Goal: Information Seeking & Learning: Learn about a topic

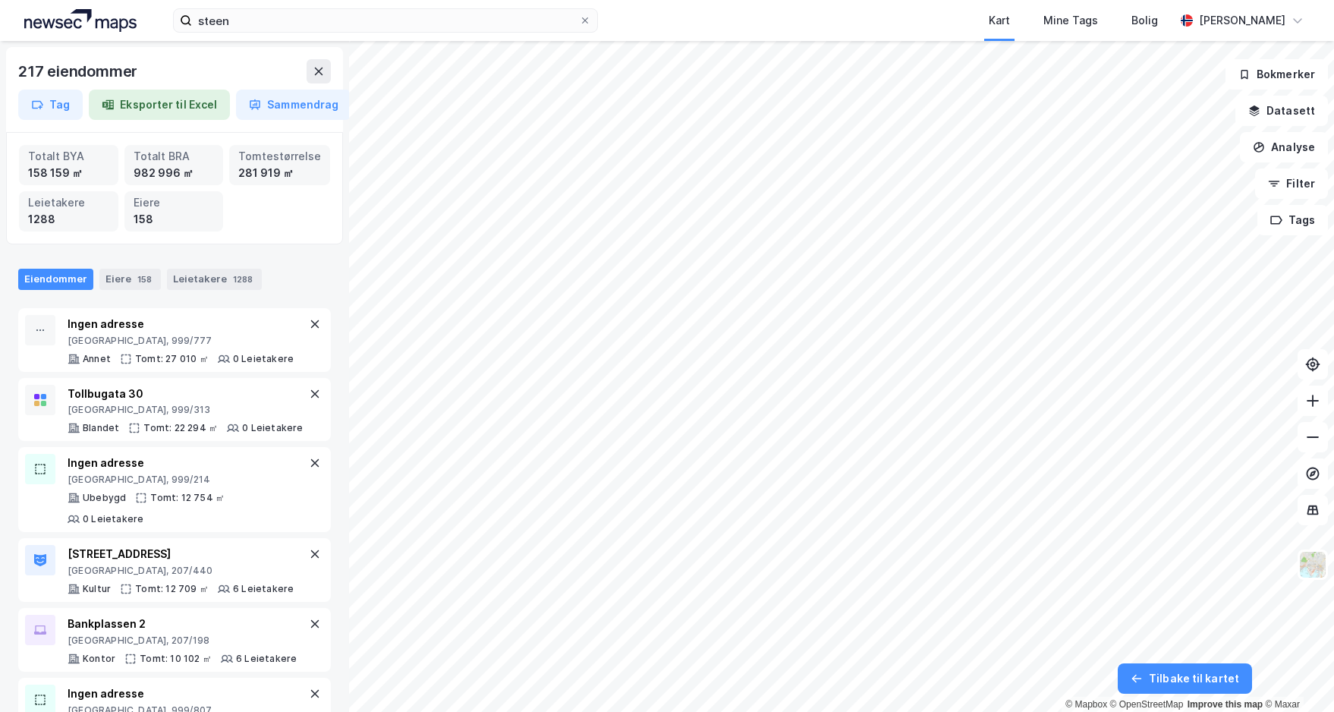
click at [143, 103] on button "Eksporter til Excel" at bounding box center [159, 105] width 141 height 30
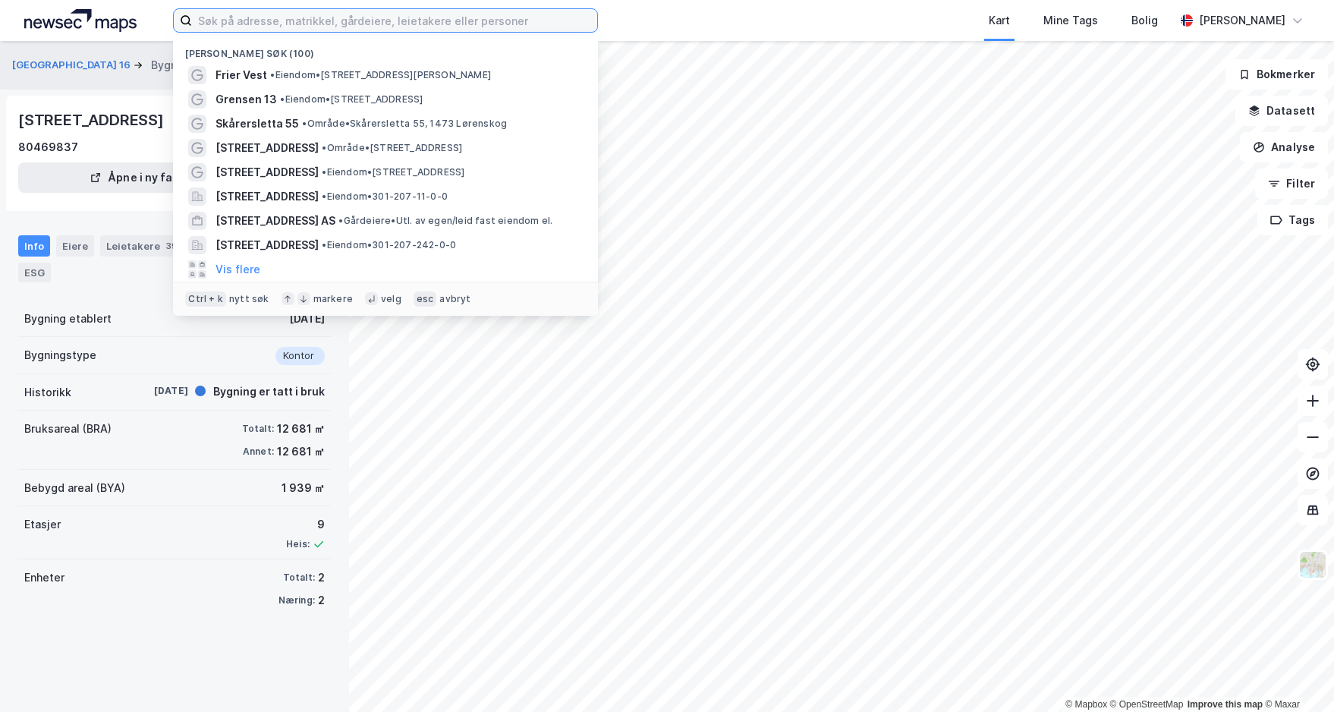
click at [316, 30] on input at bounding box center [394, 20] width 405 height 23
type input "lang"
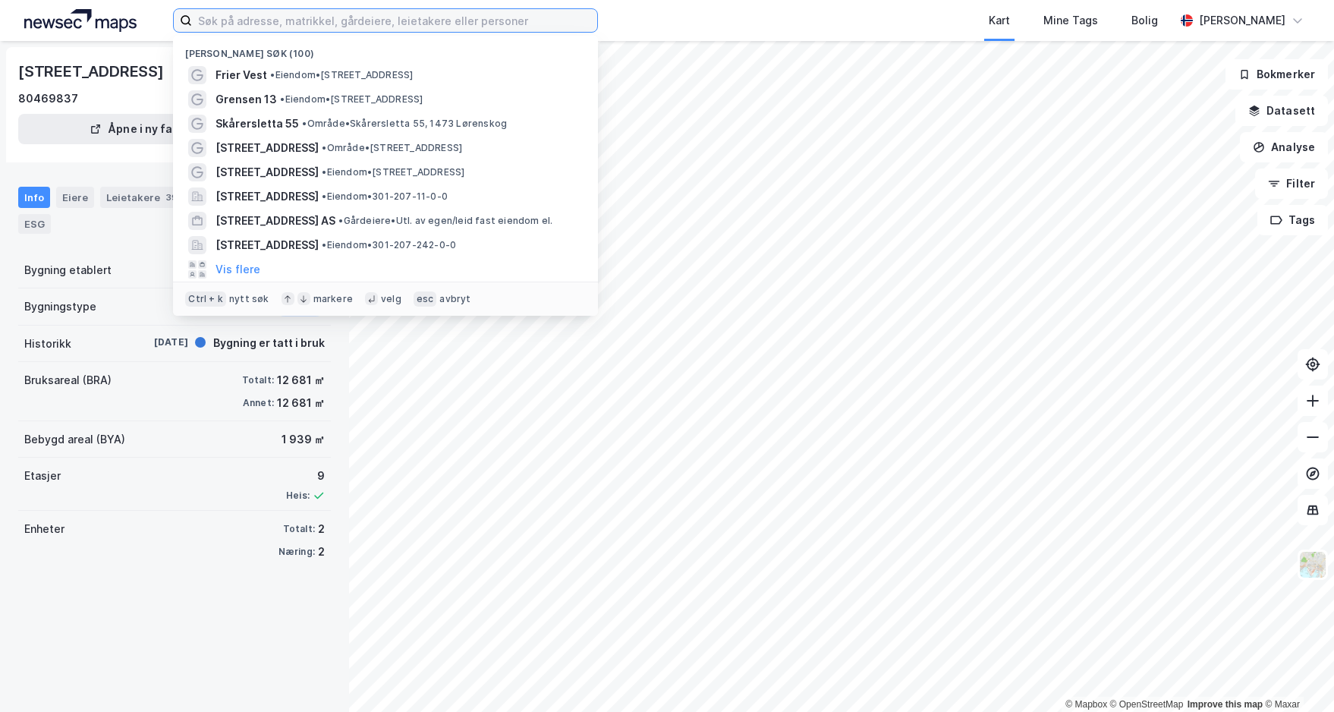
click at [304, 24] on input at bounding box center [394, 20] width 405 height 23
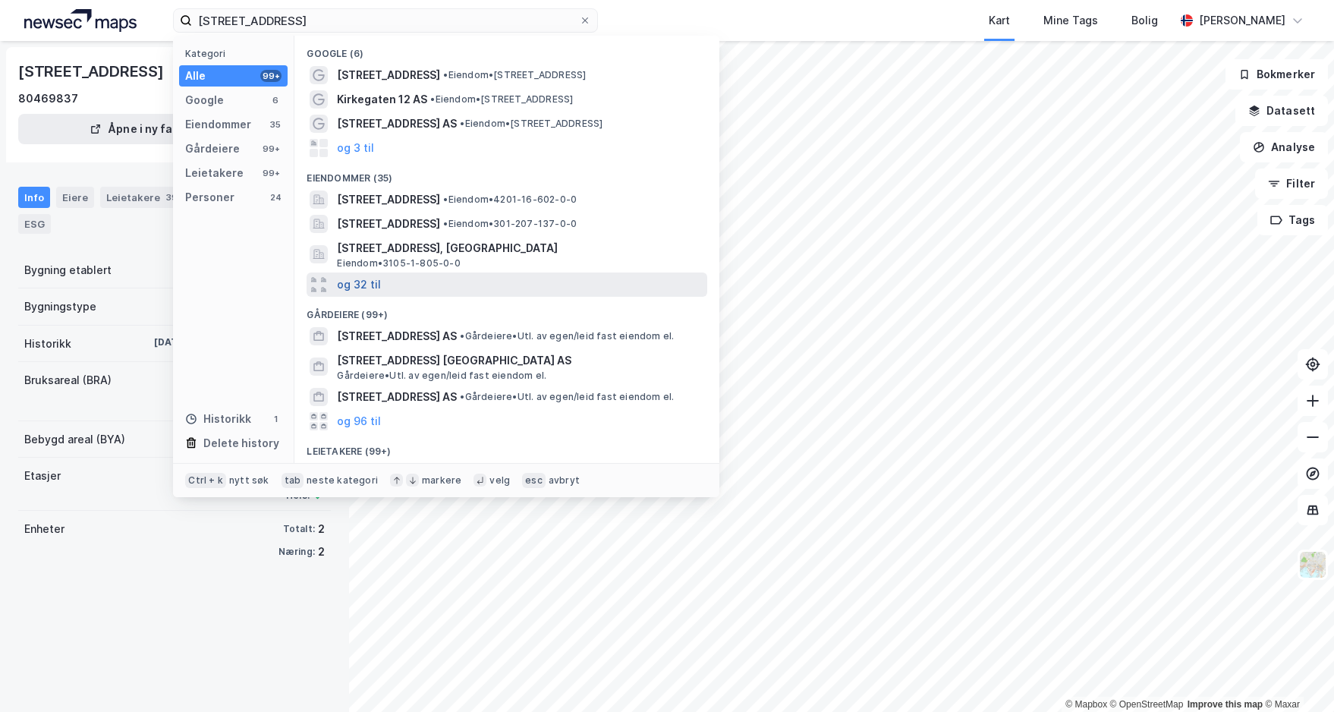
click at [356, 277] on button "og 32 til" at bounding box center [359, 285] width 44 height 18
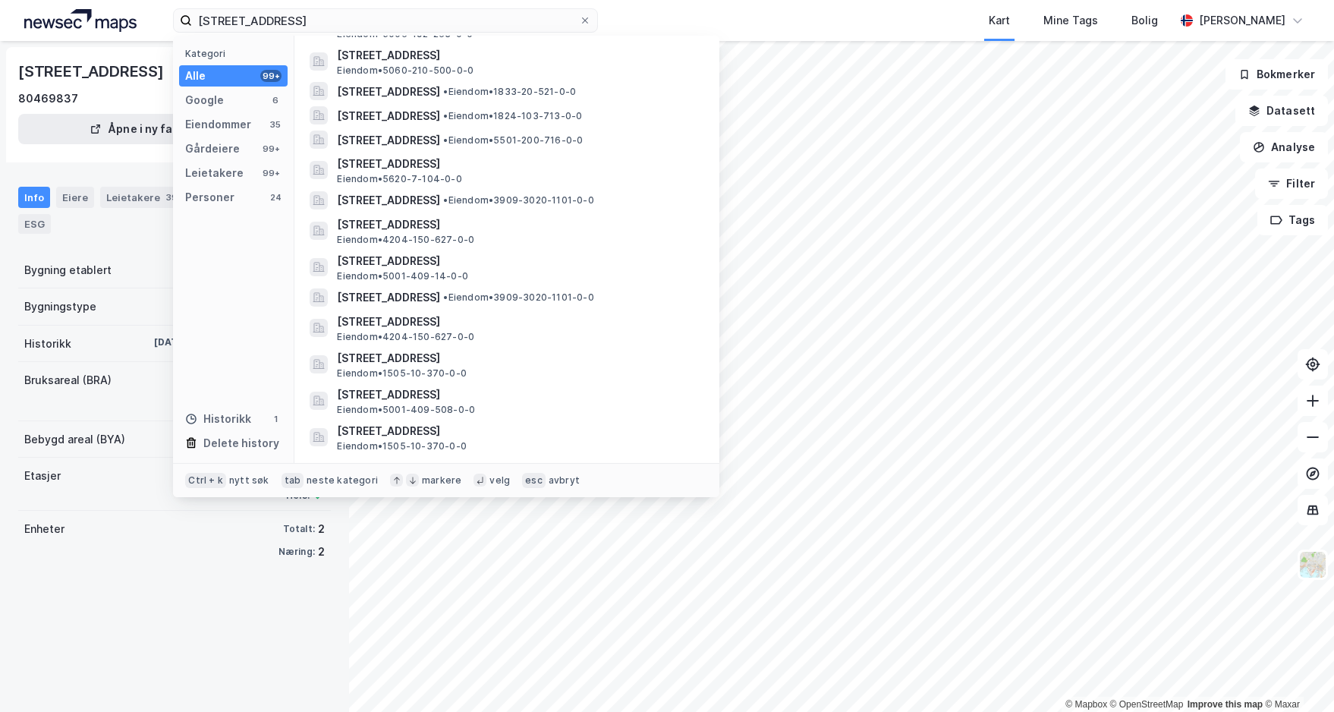
scroll to position [911, 0]
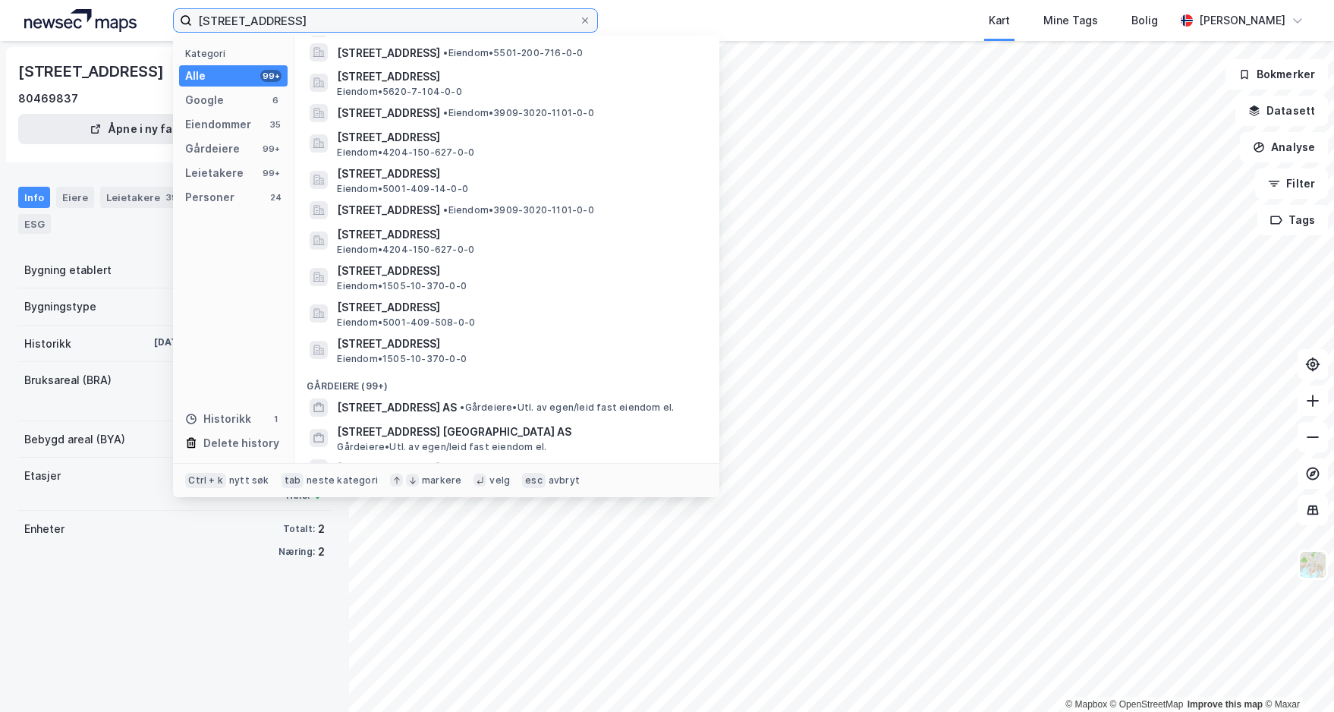
click at [287, 23] on input "kirkegata 7" at bounding box center [385, 20] width 387 height 23
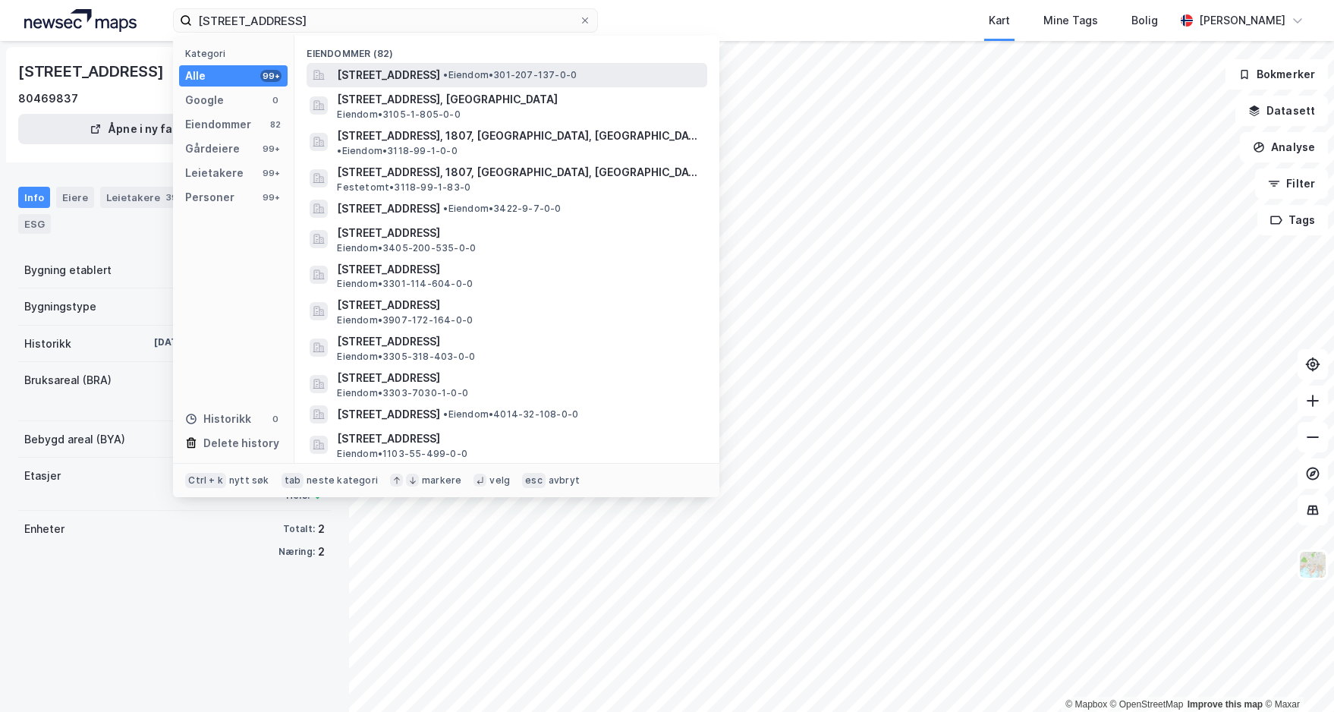
click at [439, 74] on span "Kirkegata 7, 0153, OSLO, OSLO" at bounding box center [388, 75] width 103 height 18
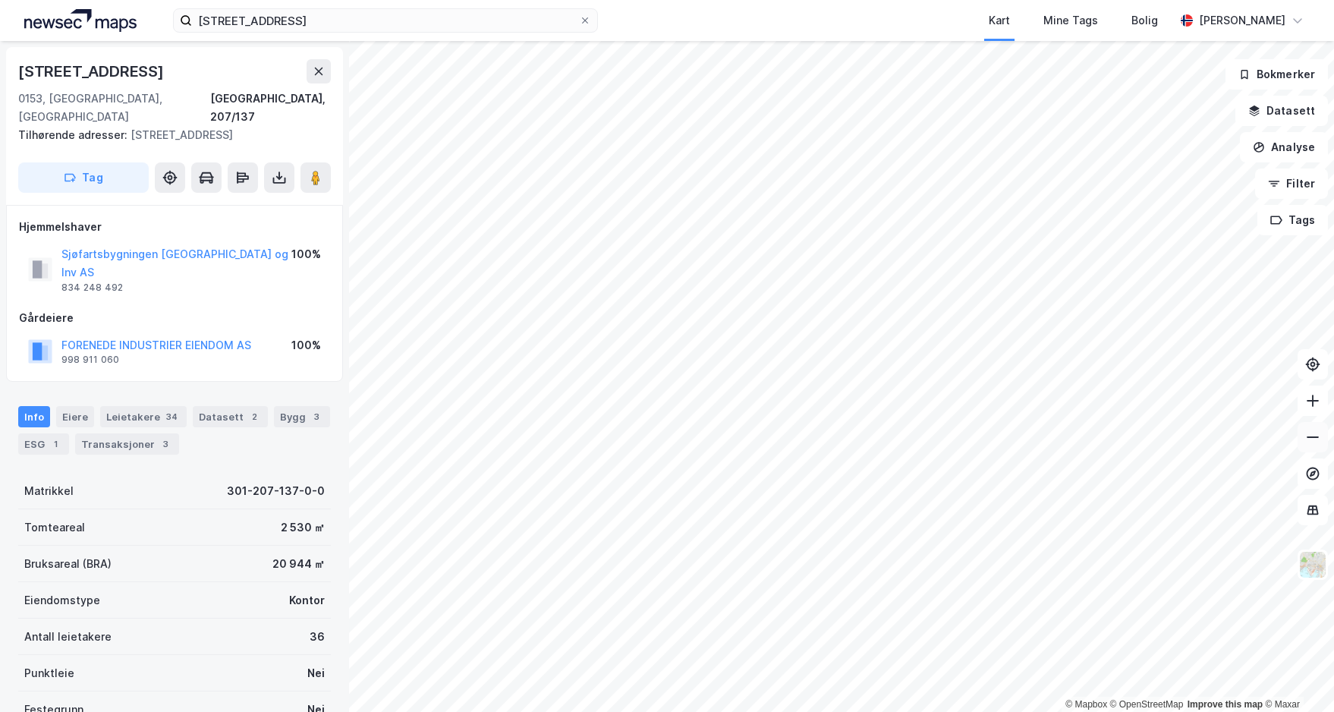
click at [1312, 433] on icon at bounding box center [1313, 437] width 15 height 15
click at [288, 22] on input "kirkegata 7 oslo" at bounding box center [385, 20] width 387 height 23
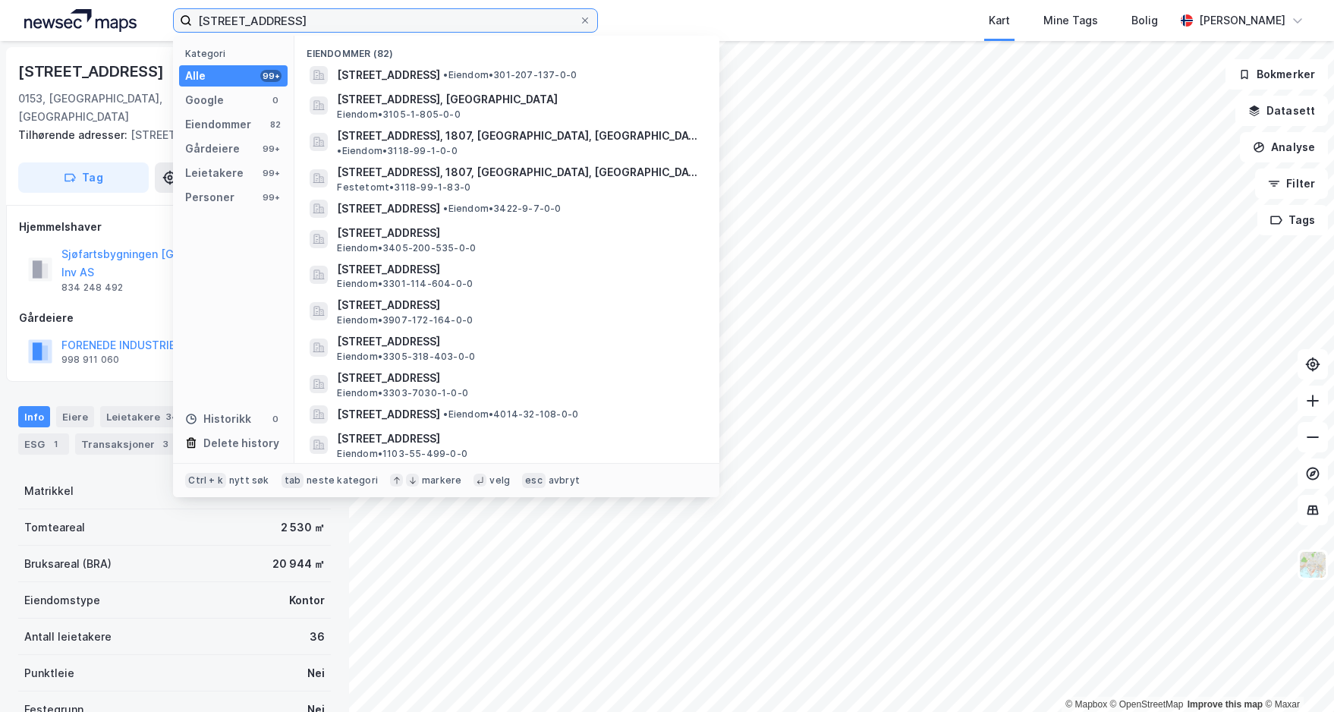
click at [288, 22] on input "kirkegata 7 oslo" at bounding box center [385, 20] width 387 height 23
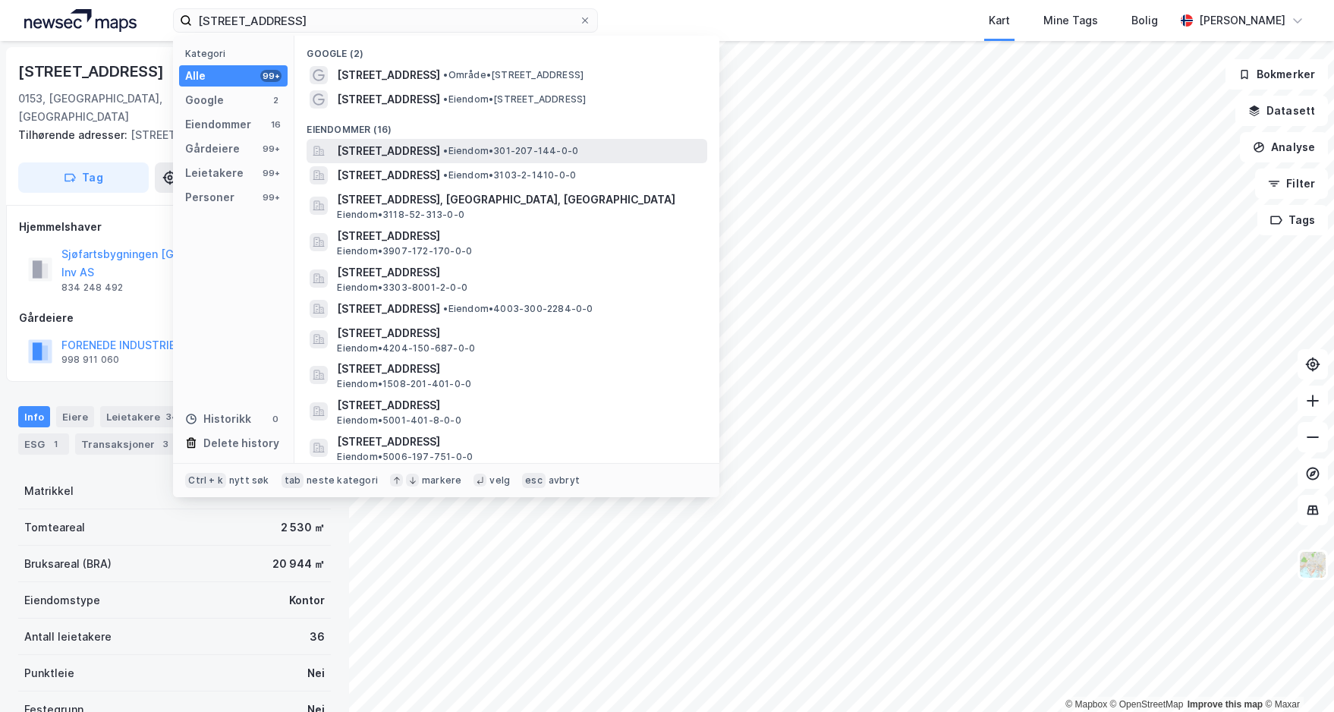
click at [440, 155] on span "Kongens gate 14, 0153, OSLO, OSLO" at bounding box center [388, 151] width 103 height 18
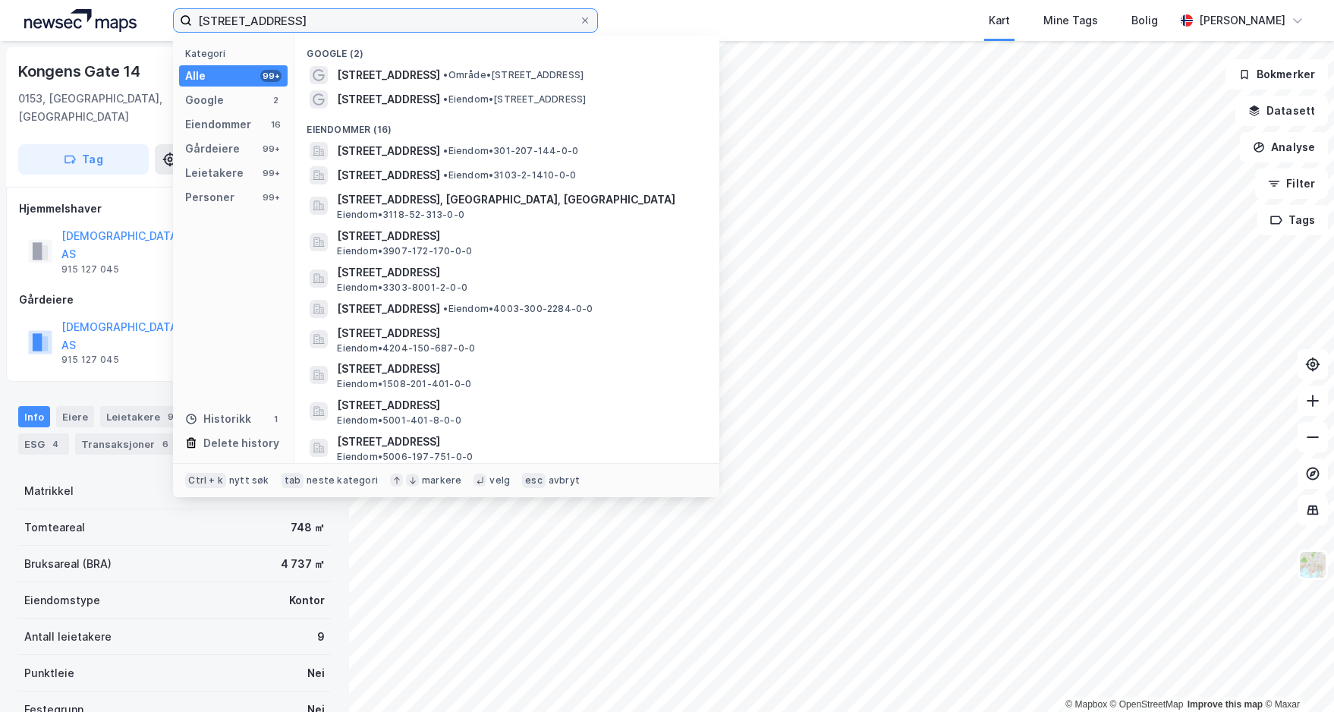
click at [314, 20] on input "kongens gate 14" at bounding box center [385, 20] width 387 height 23
click at [315, 21] on input "kongens gate 14" at bounding box center [385, 20] width 387 height 23
click at [316, 23] on input "kongens gate 14" at bounding box center [385, 20] width 387 height 23
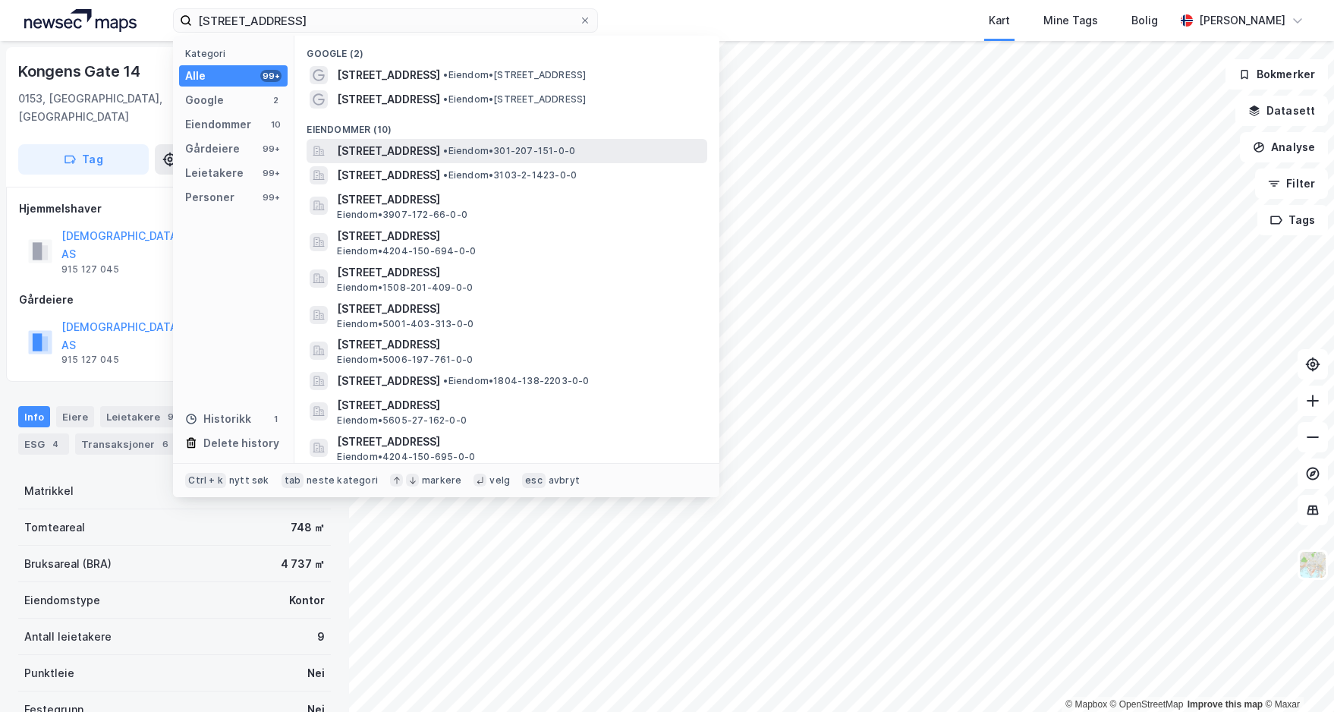
click at [415, 157] on span "Kongens gate 23, 0153, OSLO, OSLO" at bounding box center [388, 151] width 103 height 18
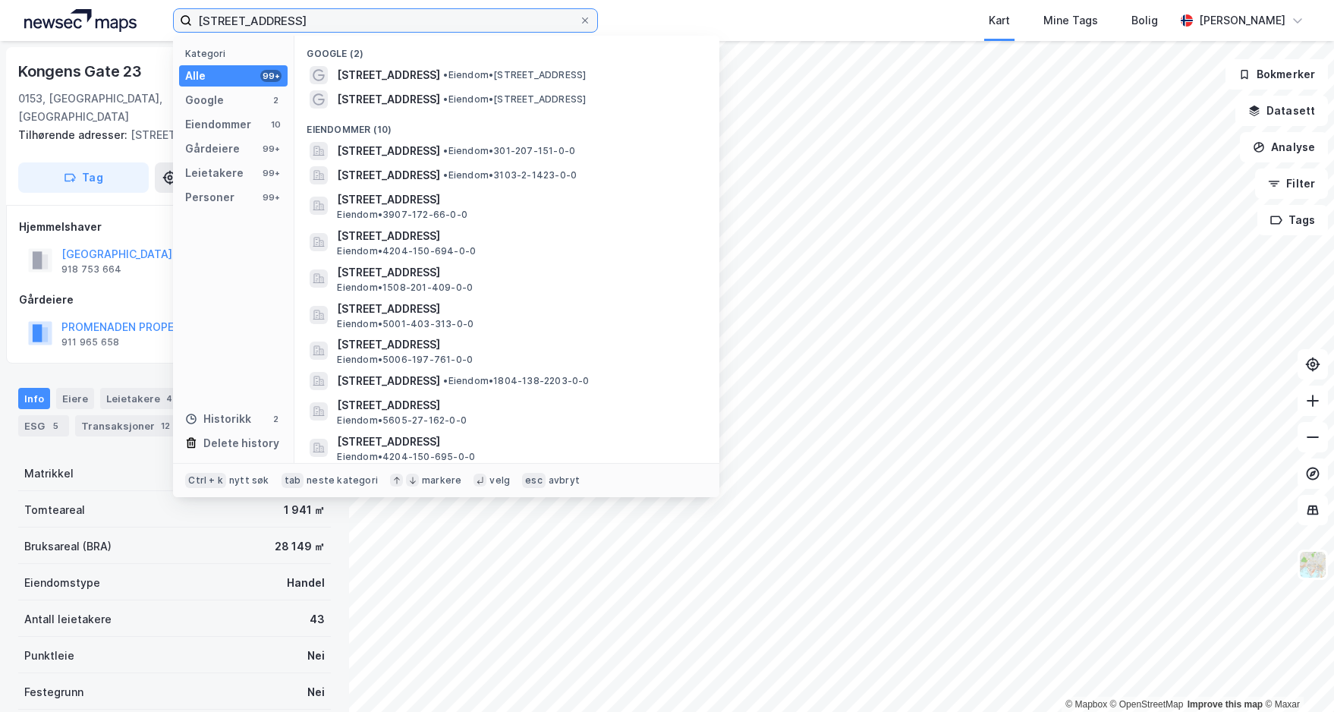
click at [311, 24] on input "kongens gate 23" at bounding box center [385, 20] width 387 height 23
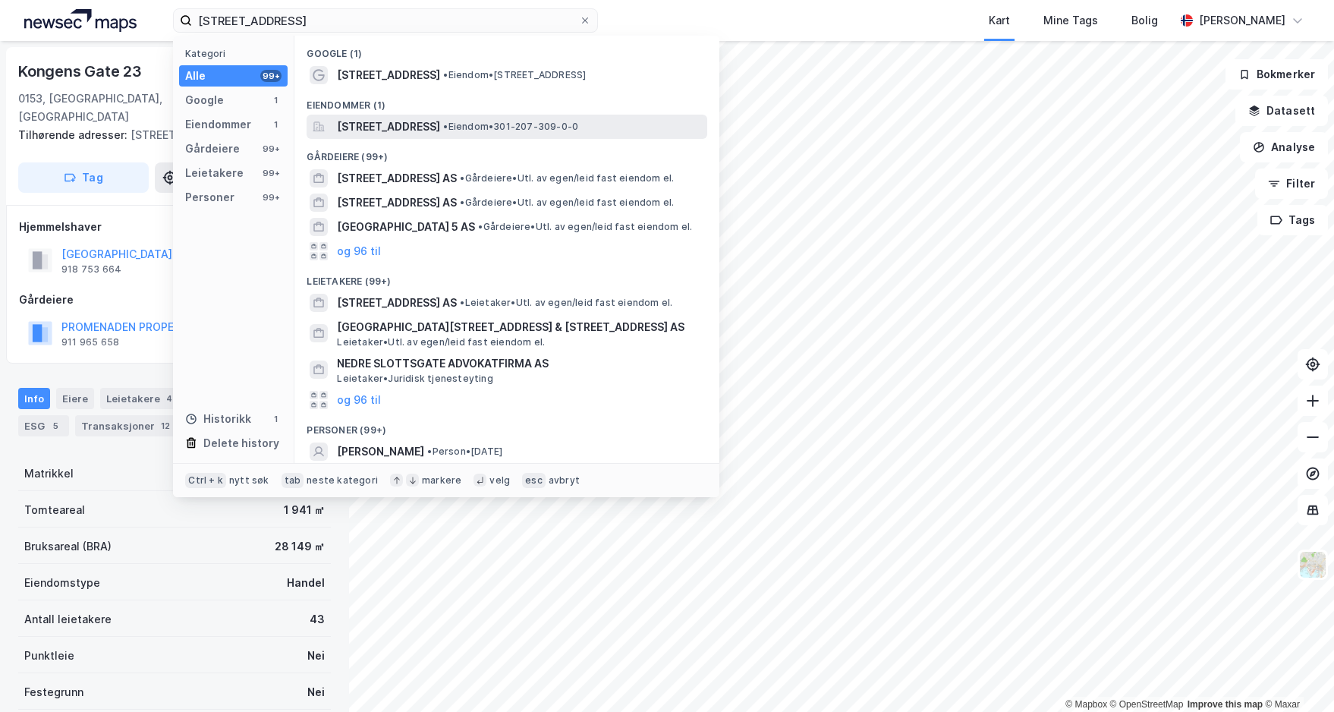
click at [440, 130] on span "Øvre Slottsgate 3, 0157, OSLO, OSLO" at bounding box center [388, 127] width 103 height 18
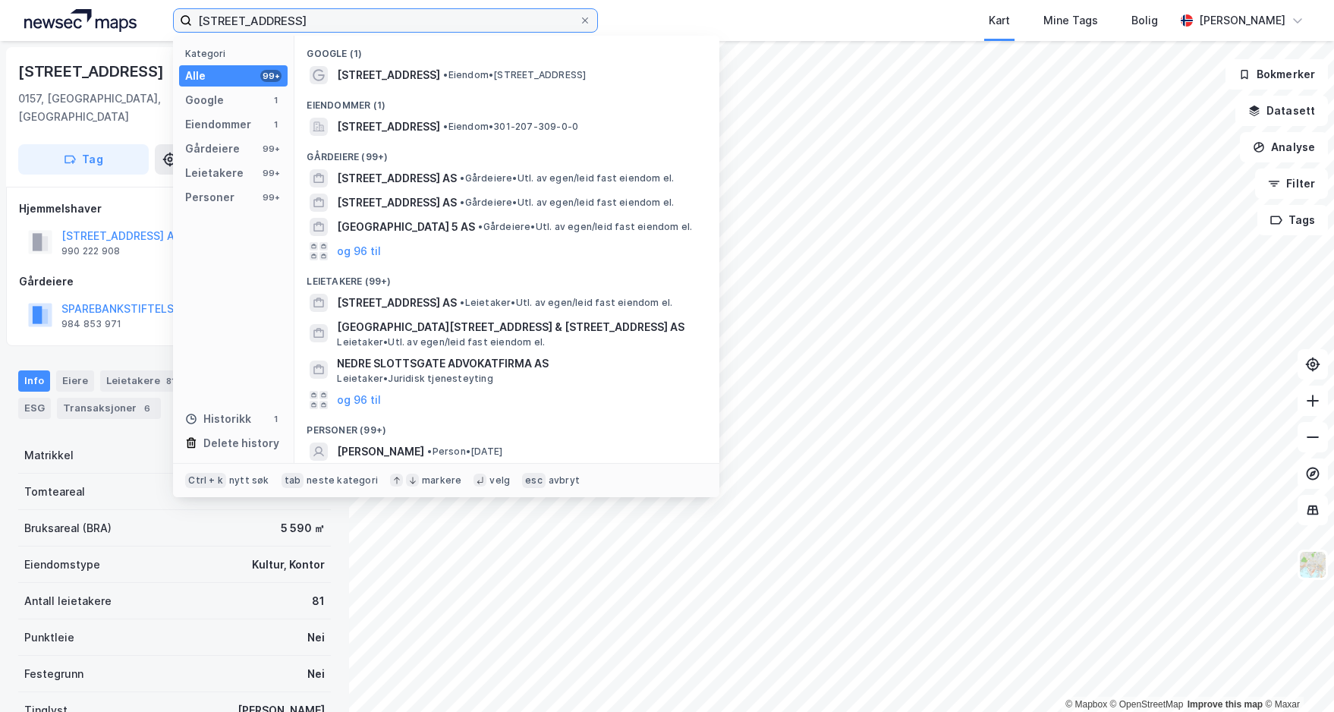
drag, startPoint x: 334, startPoint y: 21, endPoint x: 149, endPoint y: 23, distance: 185.2
click at [149, 23] on div "øvre slottsgate 3 Kategori Alle 99+ Google 1 Eiendommer 1 Gårdeiere 99+ Leietak…" at bounding box center [667, 20] width 1334 height 41
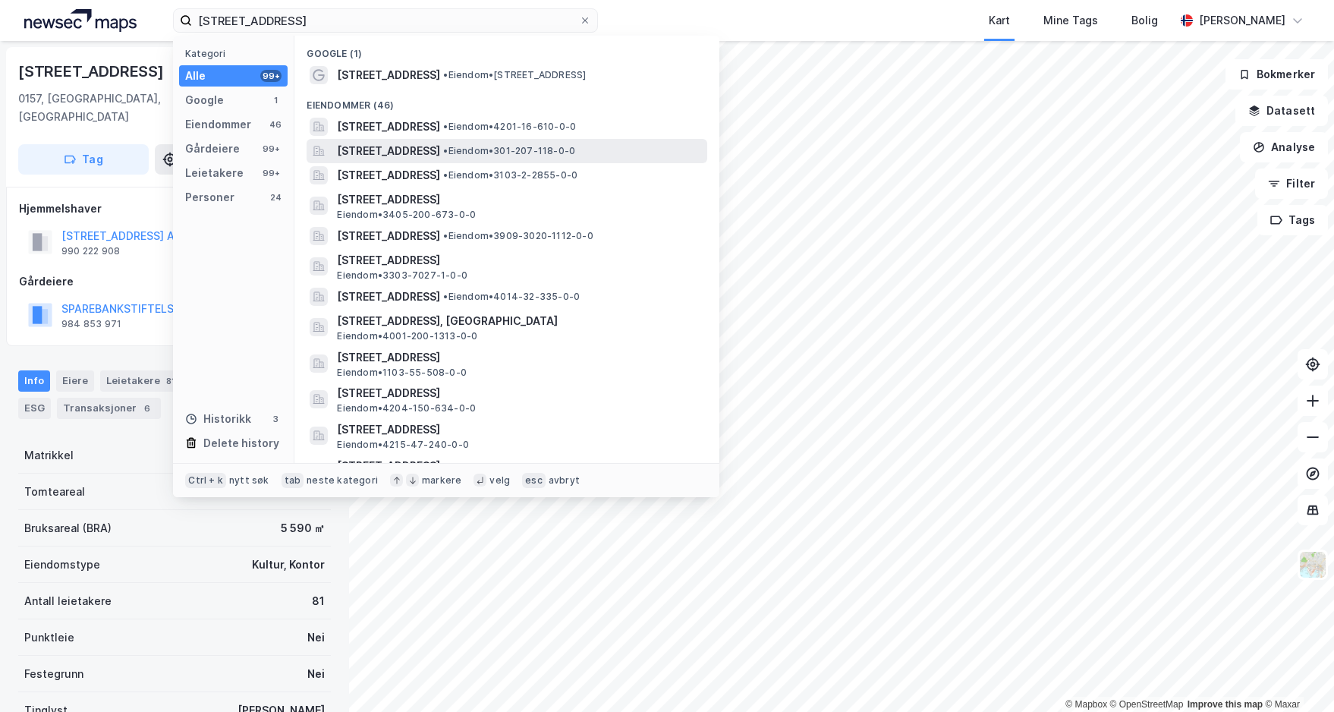
click at [440, 146] on span "Kirkegata 15, 0153, OSLO, OSLO" at bounding box center [388, 151] width 103 height 18
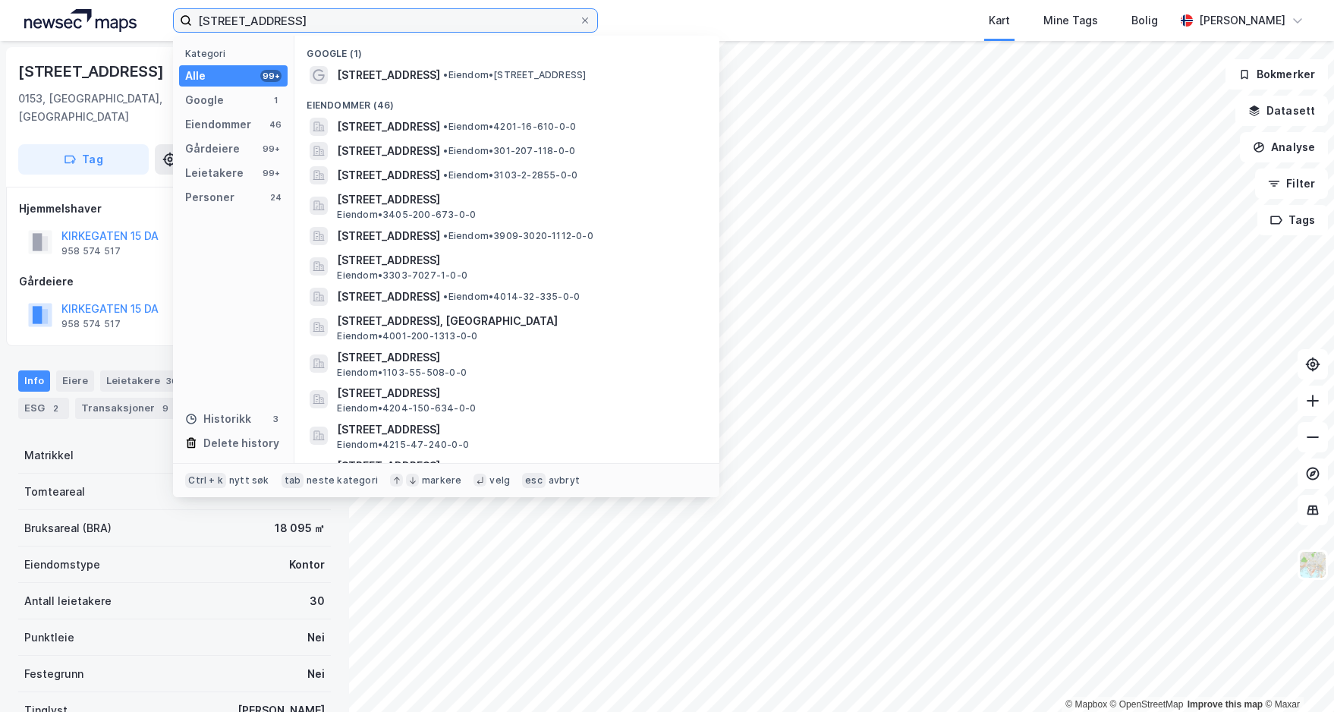
drag, startPoint x: 279, startPoint y: 22, endPoint x: 146, endPoint y: 35, distance: 132.7
click at [146, 35] on div "kirkegata 15 Kategori Alle 99+ Google 1 Eiendommer 46 Gårdeiere 99+ Leietakere …" at bounding box center [667, 20] width 1334 height 41
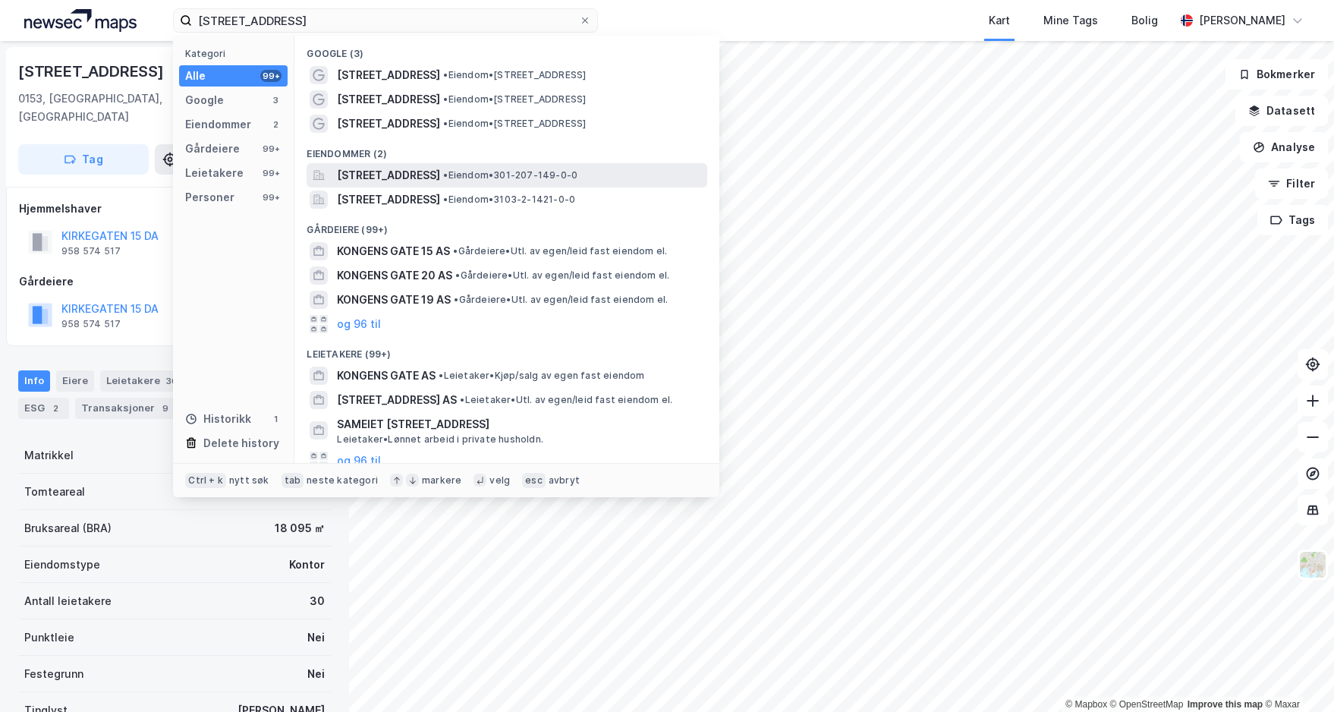
click at [440, 175] on span "Kongens gate 21B, 0153, OSLO, OSLO" at bounding box center [388, 175] width 103 height 18
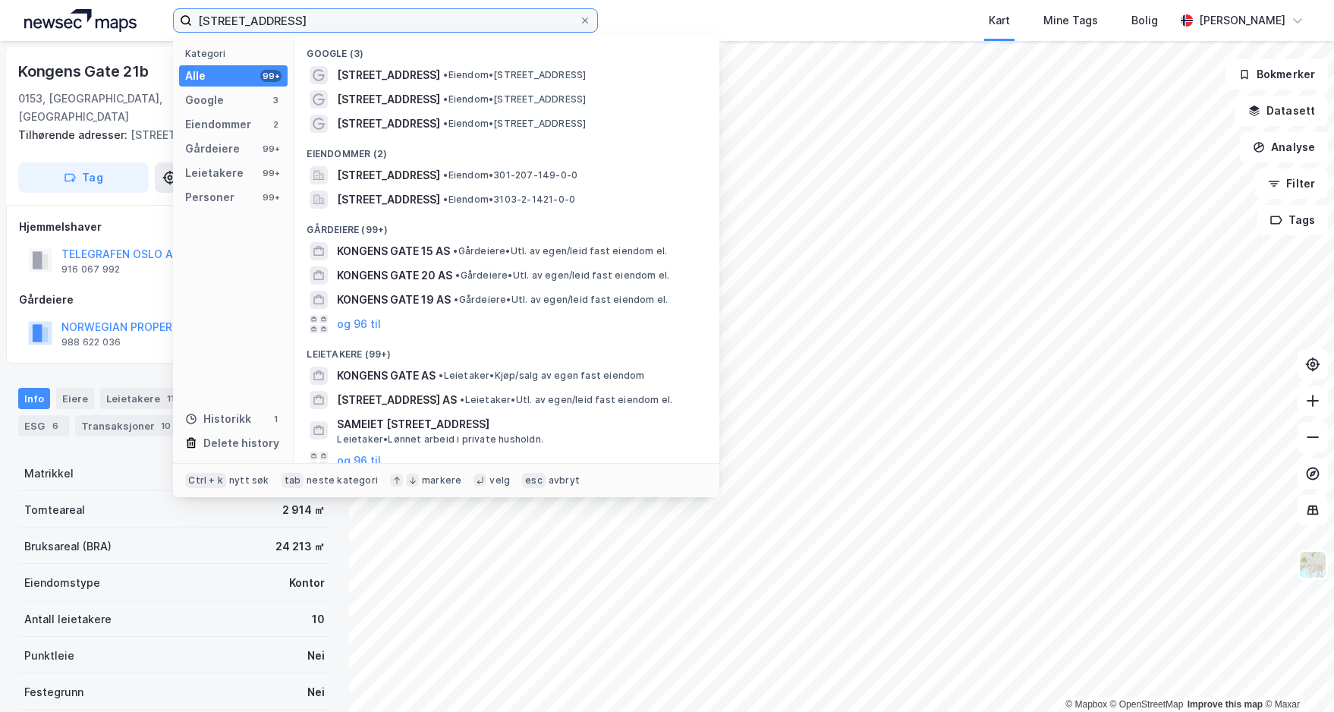
drag, startPoint x: 342, startPoint y: 13, endPoint x: 178, endPoint y: 24, distance: 164.3
click at [178, 24] on label "kongens gate 21b" at bounding box center [385, 20] width 425 height 24
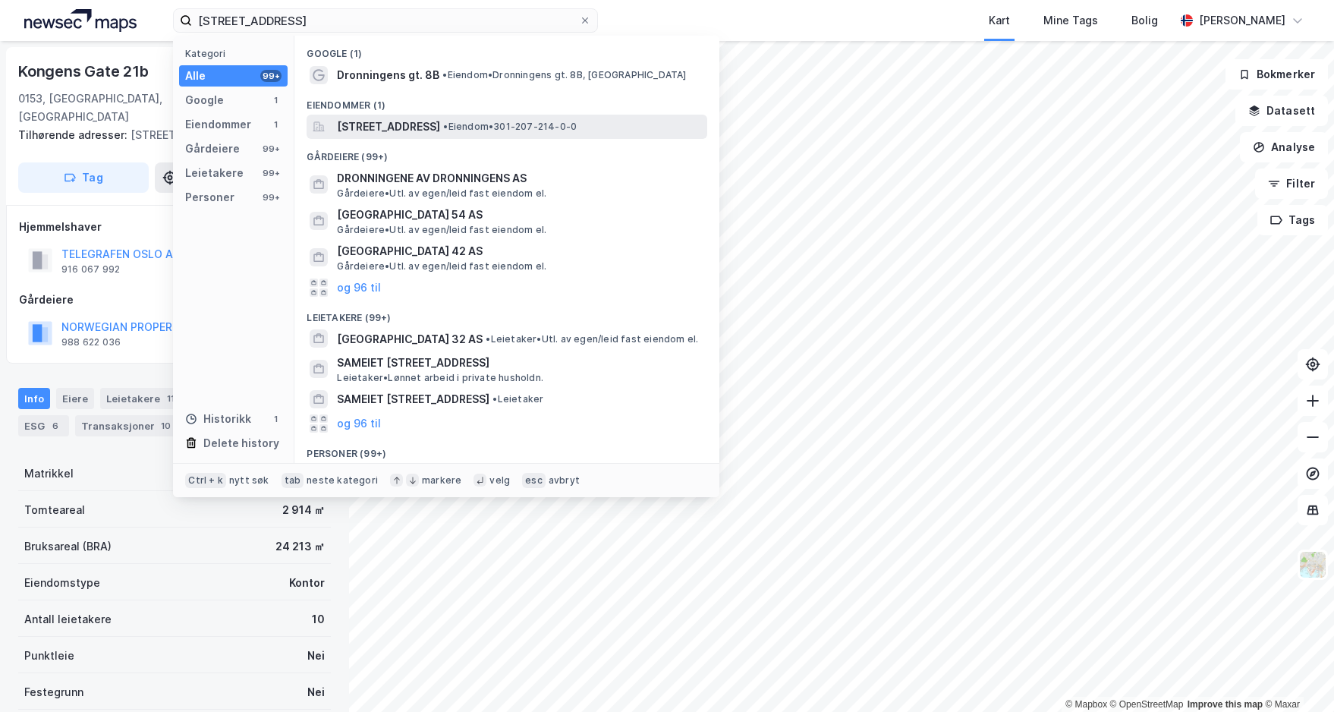
click at [411, 122] on span "Dronningens gate 8B, 0151, OSLO, OSLO" at bounding box center [388, 127] width 103 height 18
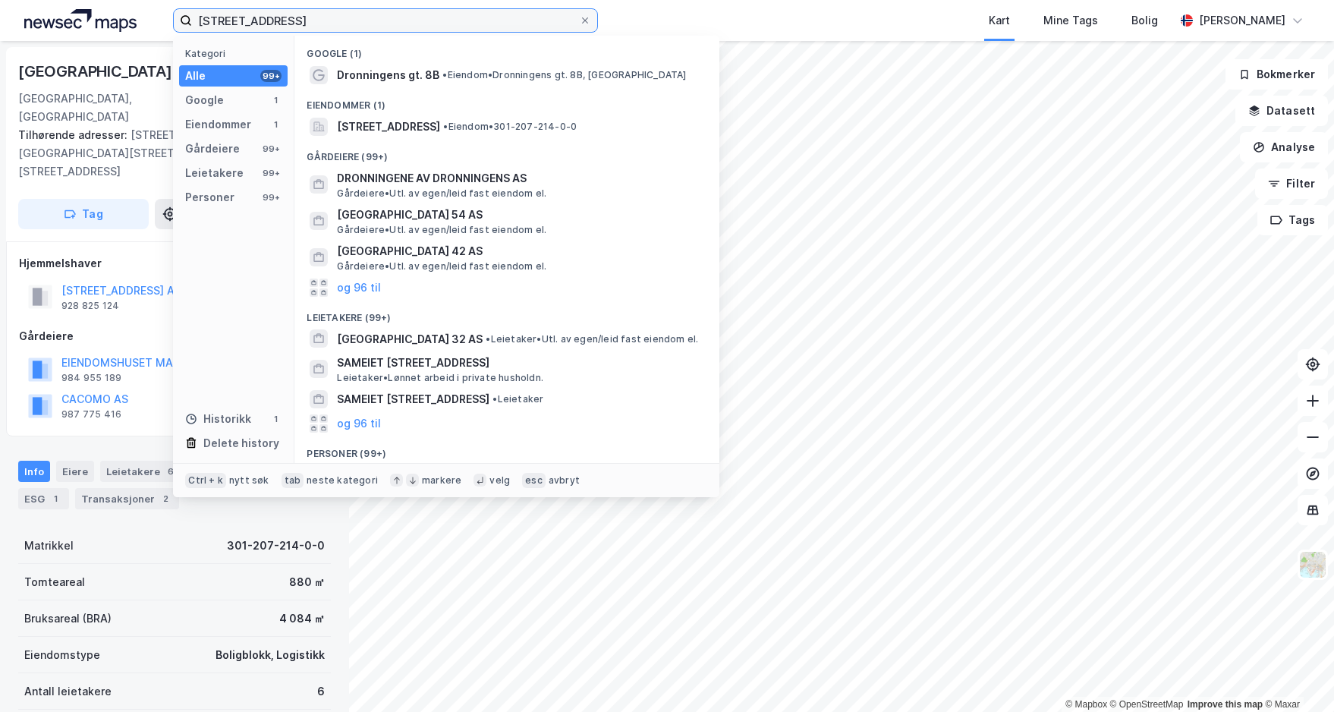
drag, startPoint x: 347, startPoint y: 28, endPoint x: 125, endPoint y: 29, distance: 221.6
click at [125, 29] on div "dronningens gate 8b Kategori Alle 99+ Google 1 Eiendommer 1 Gårdeiere 99+ Leiet…" at bounding box center [667, 20] width 1334 height 41
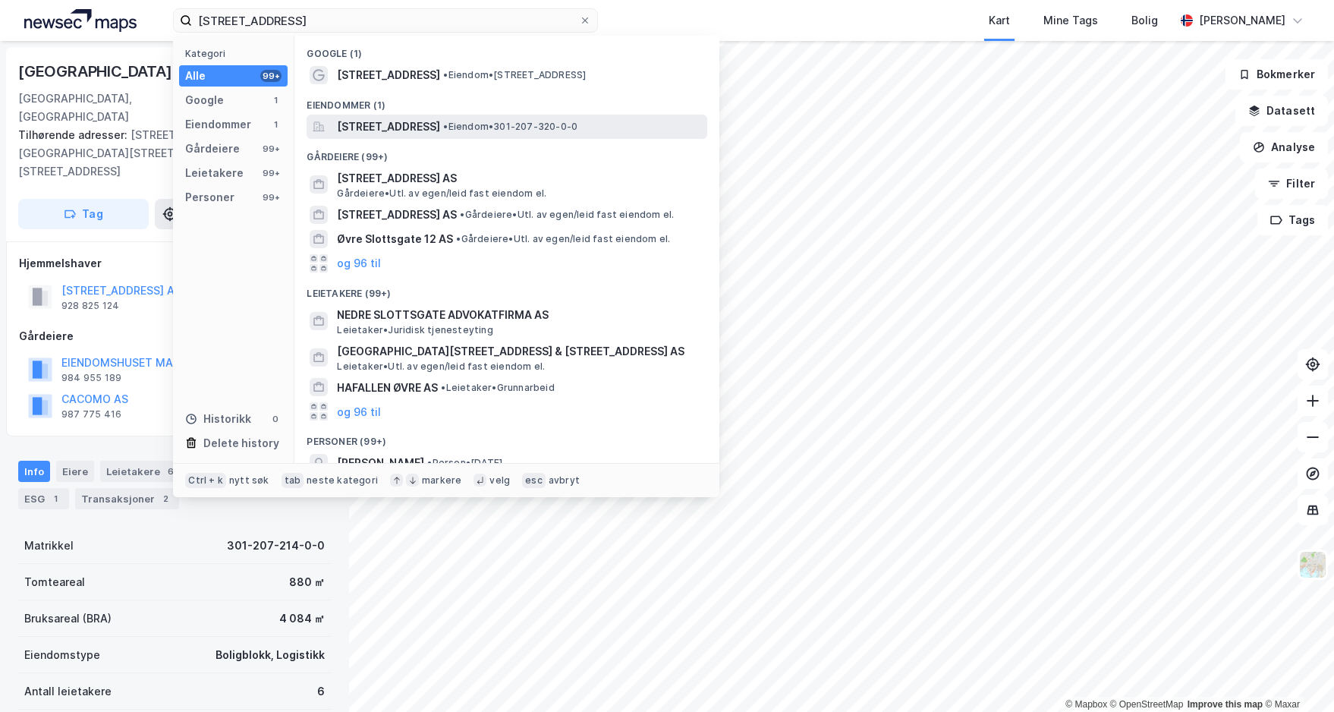
click at [440, 125] on span "Øvre Slottsgate 15B, 0157, OSLO, OSLO" at bounding box center [388, 127] width 103 height 18
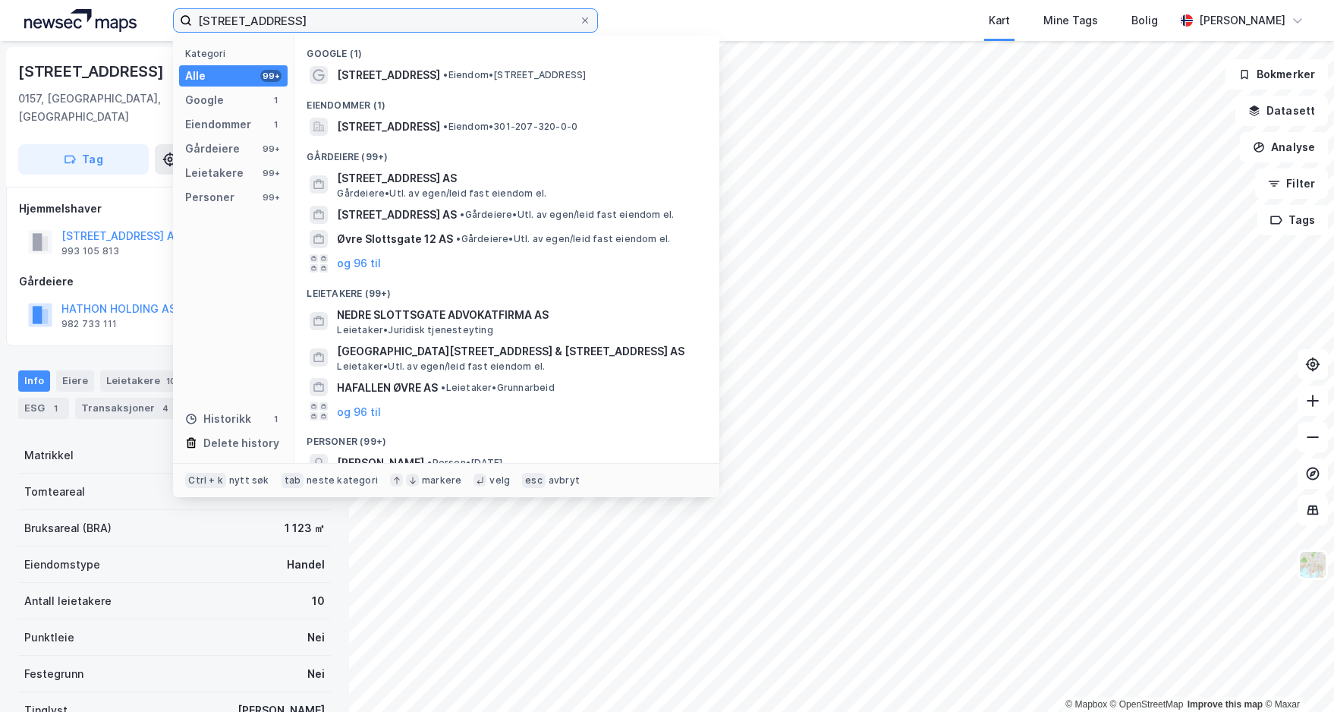
drag, startPoint x: 224, startPoint y: 24, endPoint x: 170, endPoint y: 24, distance: 53.9
click at [170, 24] on div "øvre slottsgate 15b Kategori Alle 99+ Google 1 Eiendommer 1 Gårdeiere 99+ Leiet…" at bounding box center [667, 20] width 1334 height 41
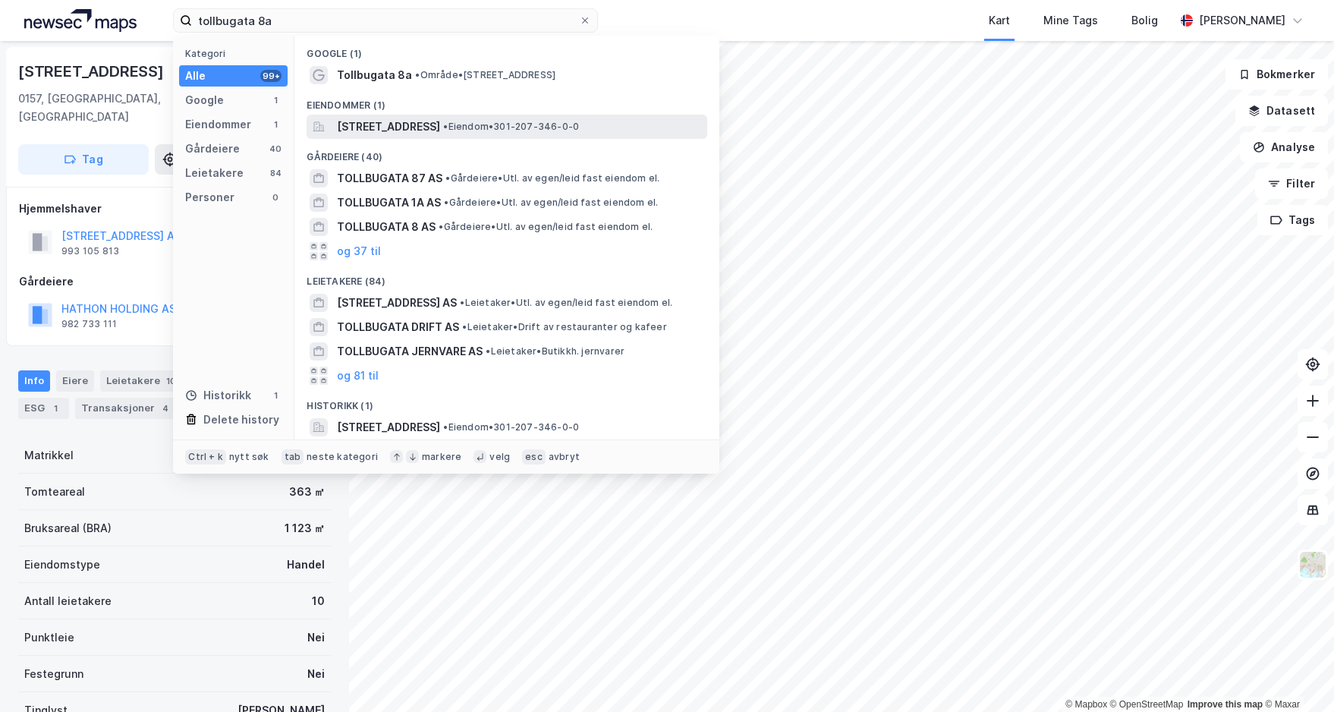
click at [440, 124] on span "Tollbugata 8A, 0152, OSLO, OSLO" at bounding box center [388, 127] width 103 height 18
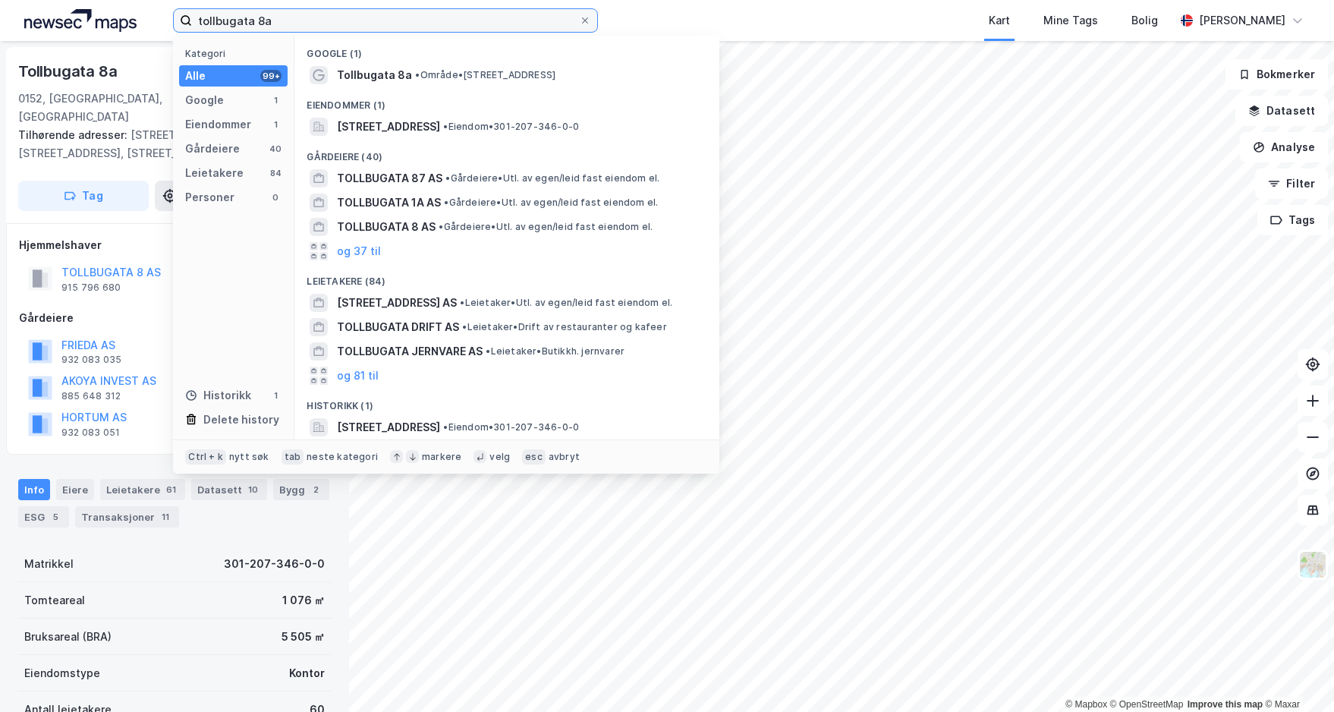
drag, startPoint x: 334, startPoint y: 20, endPoint x: 118, endPoint y: 16, distance: 216.4
click at [118, 16] on div "tollbugata 8a Kategori Alle 99+ Google 1 Eiendommer 1 Gårdeiere 40 Leietakere 8…" at bounding box center [667, 20] width 1334 height 41
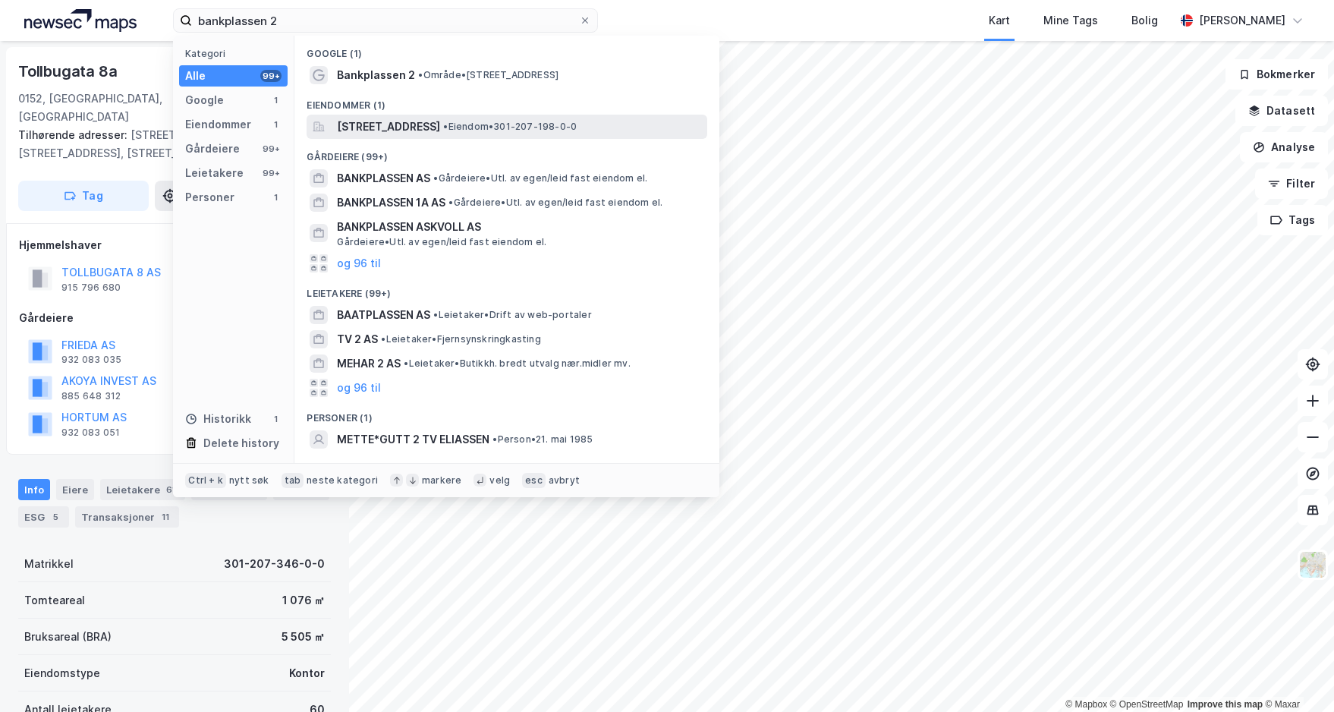
click at [422, 131] on span "Bankplassen 2, 0151, OSLO, OSLO" at bounding box center [388, 127] width 103 height 18
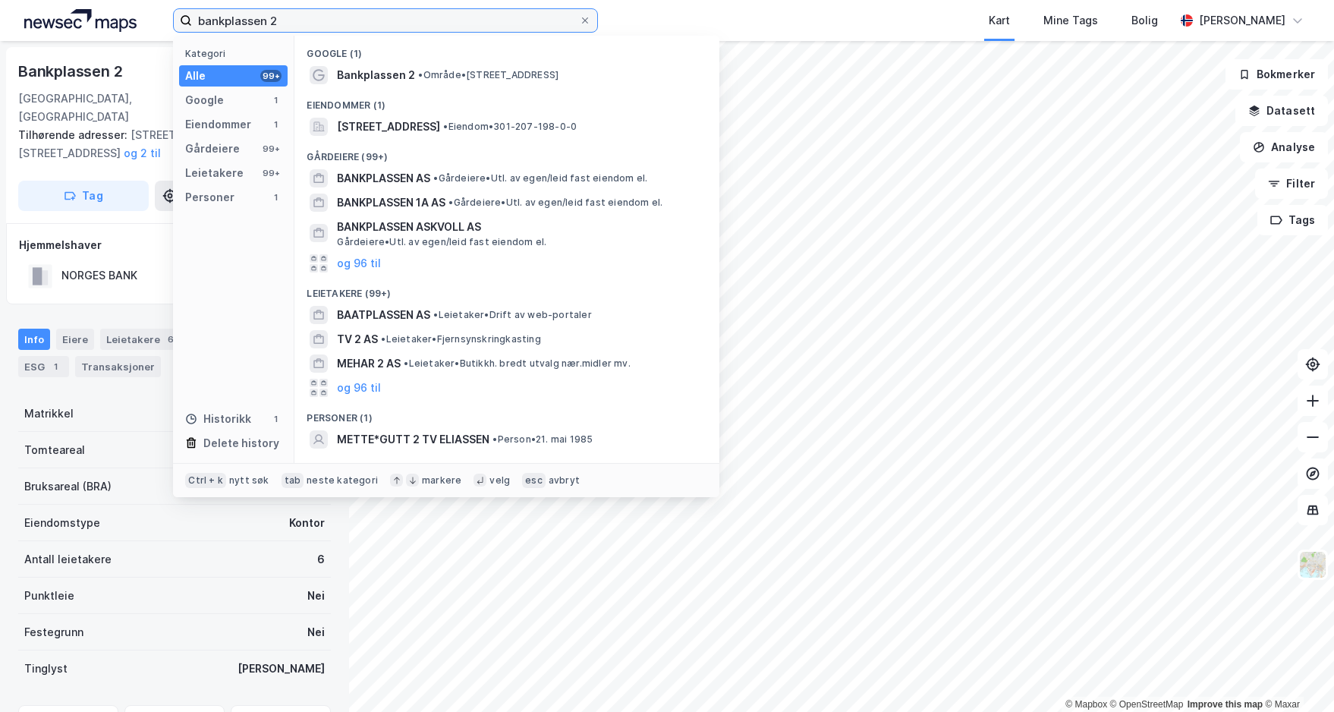
drag, startPoint x: 310, startPoint y: 11, endPoint x: 169, endPoint y: 24, distance: 141.8
click at [170, 24] on div "bankplassen 2 Kategori Alle 99+ Google 1 Eiendommer 1 Gårdeiere 99+ Leietakere …" at bounding box center [667, 20] width 1334 height 41
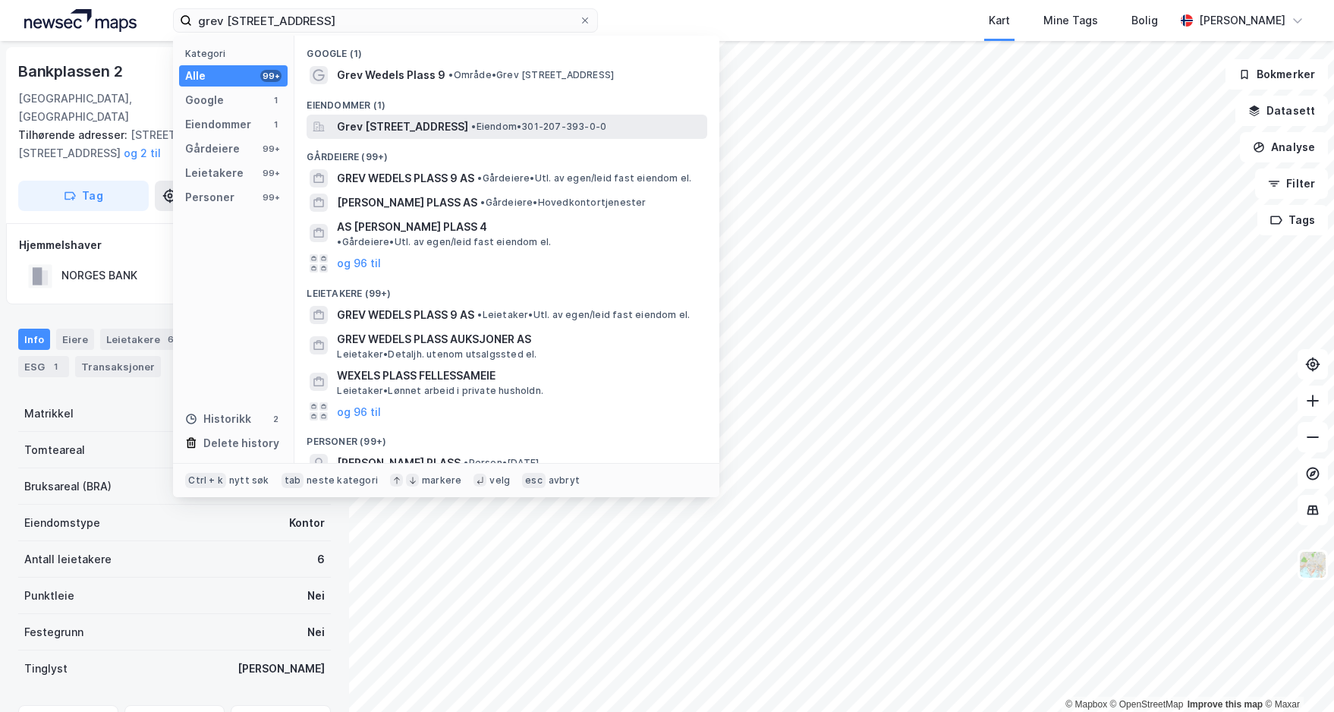
click at [466, 122] on span "Grev Wedels plass 9, 0151, OSLO, OSLO" at bounding box center [402, 127] width 131 height 18
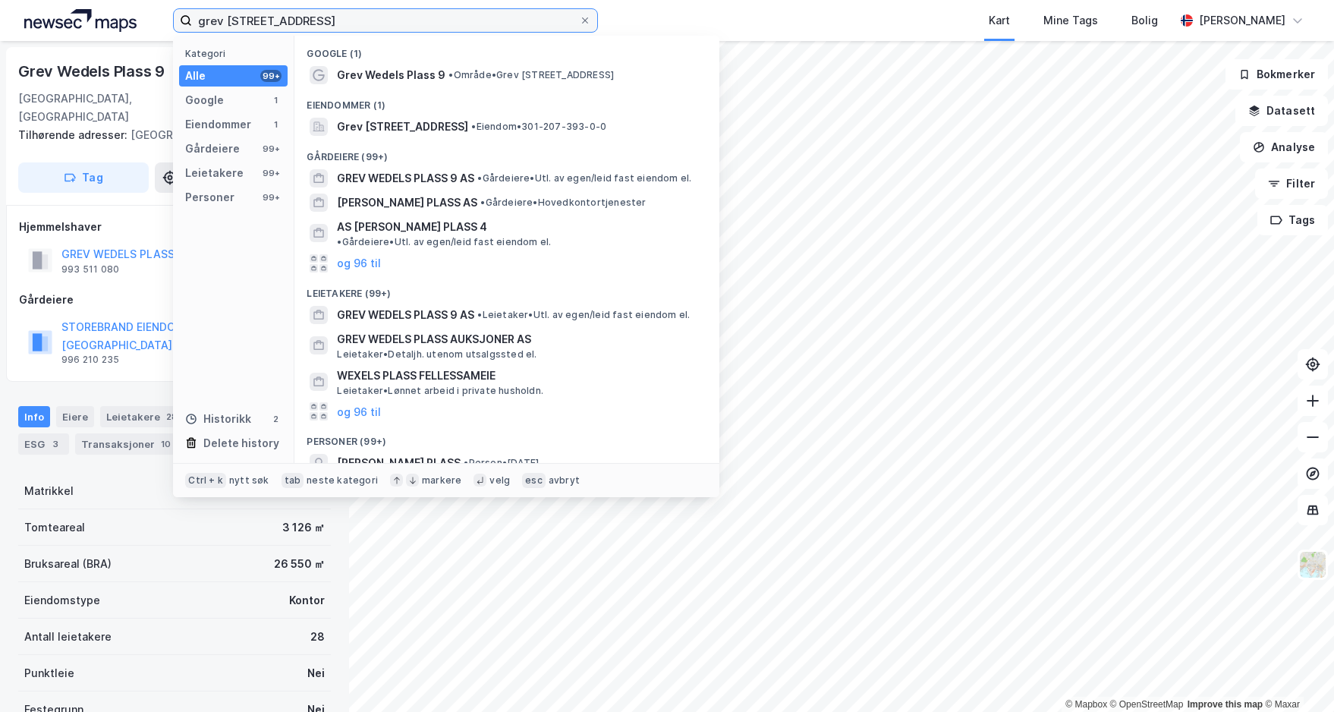
drag, startPoint x: 326, startPoint y: 23, endPoint x: 184, endPoint y: 33, distance: 142.3
click at [184, 33] on div "grev wedels plass 9 Kategori Alle 99+ Google 1 Eiendommer 1 Gårdeiere 99+ Leiet…" at bounding box center [667, 20] width 1334 height 41
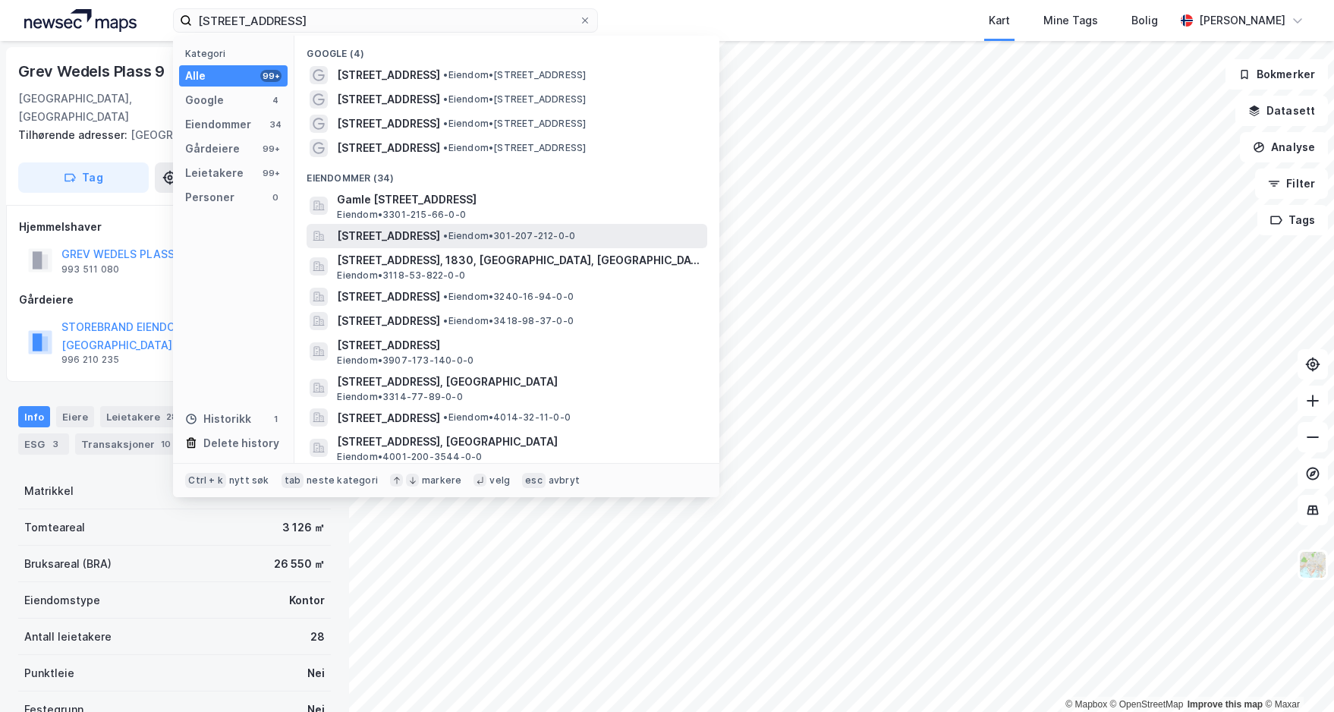
click at [440, 234] on span "Rådhusgata 5, 0151, OSLO, OSLO" at bounding box center [388, 236] width 103 height 18
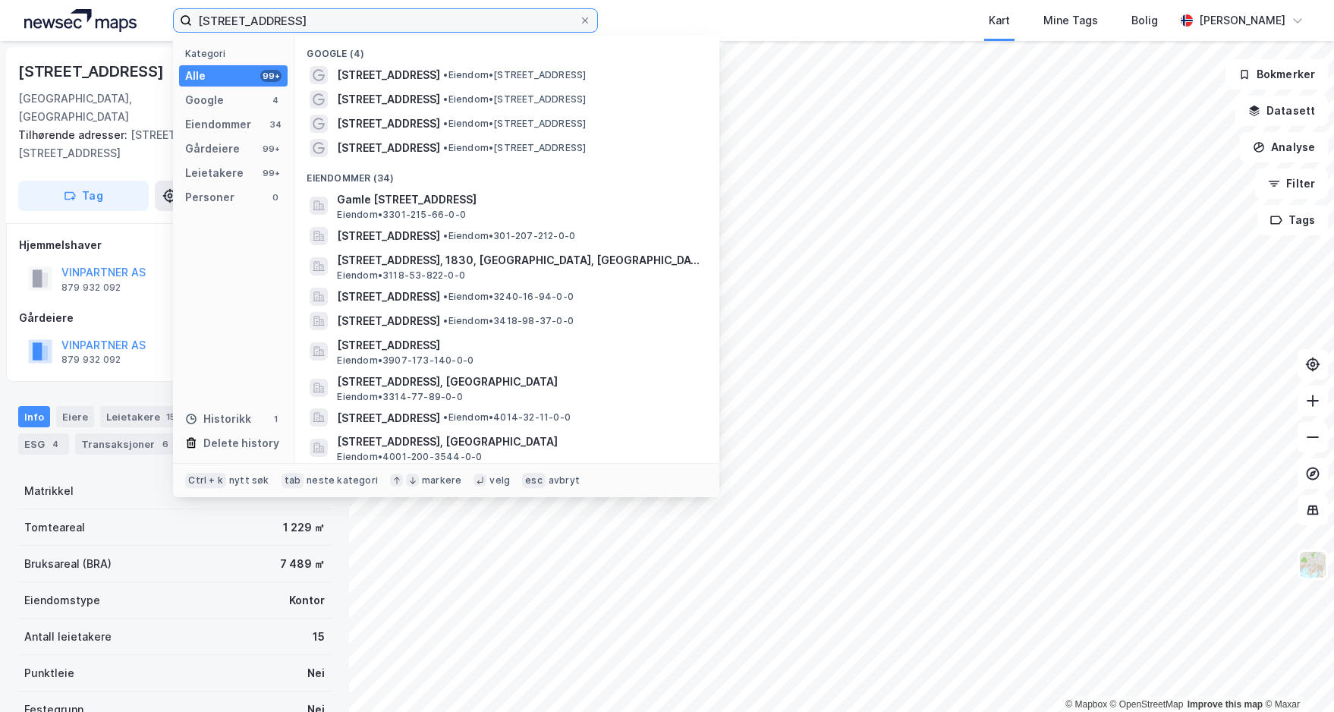
drag, startPoint x: 307, startPoint y: 21, endPoint x: 129, endPoint y: 38, distance: 179.1
click at [129, 38] on div "rådhusgata 5 Kategori Alle 99+ Google 4 Eiendommer 34 Gårdeiere 99+ Leietakere …" at bounding box center [667, 20] width 1334 height 41
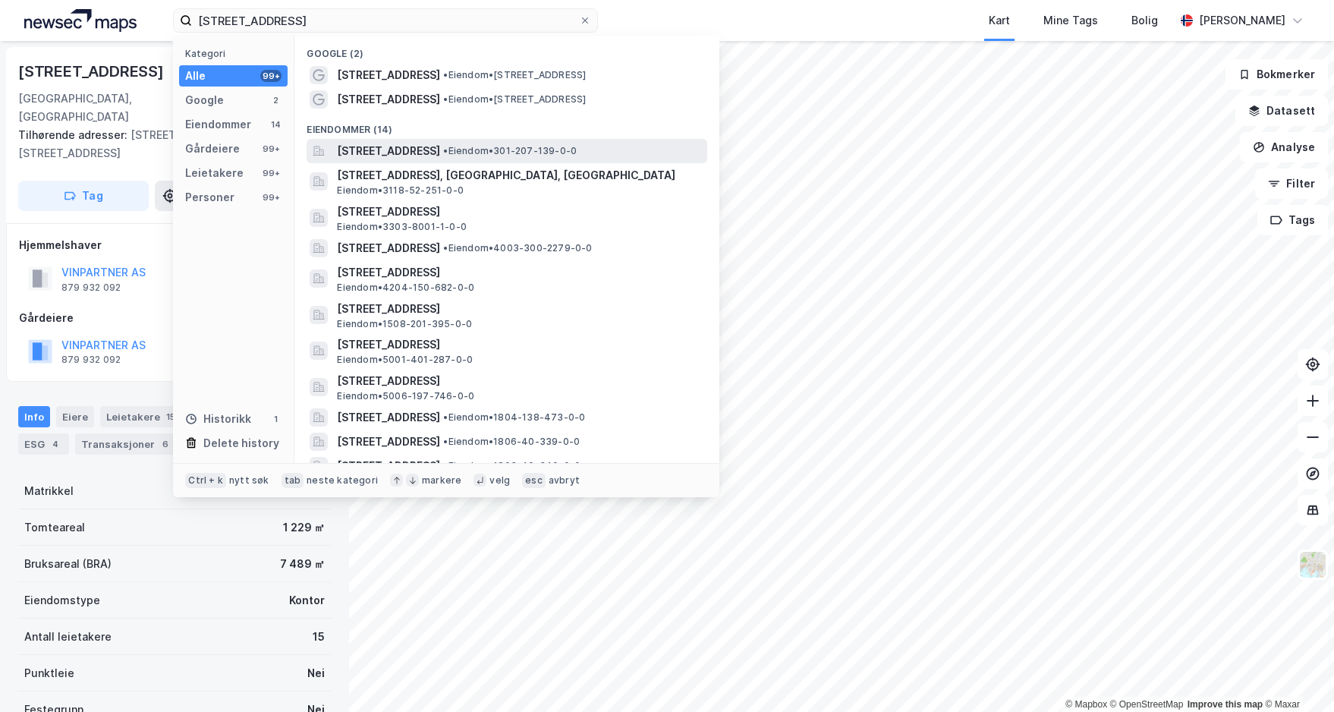
click at [440, 152] on span "Kongens gate 8, 0153, OSLO, OSLO" at bounding box center [388, 151] width 103 height 18
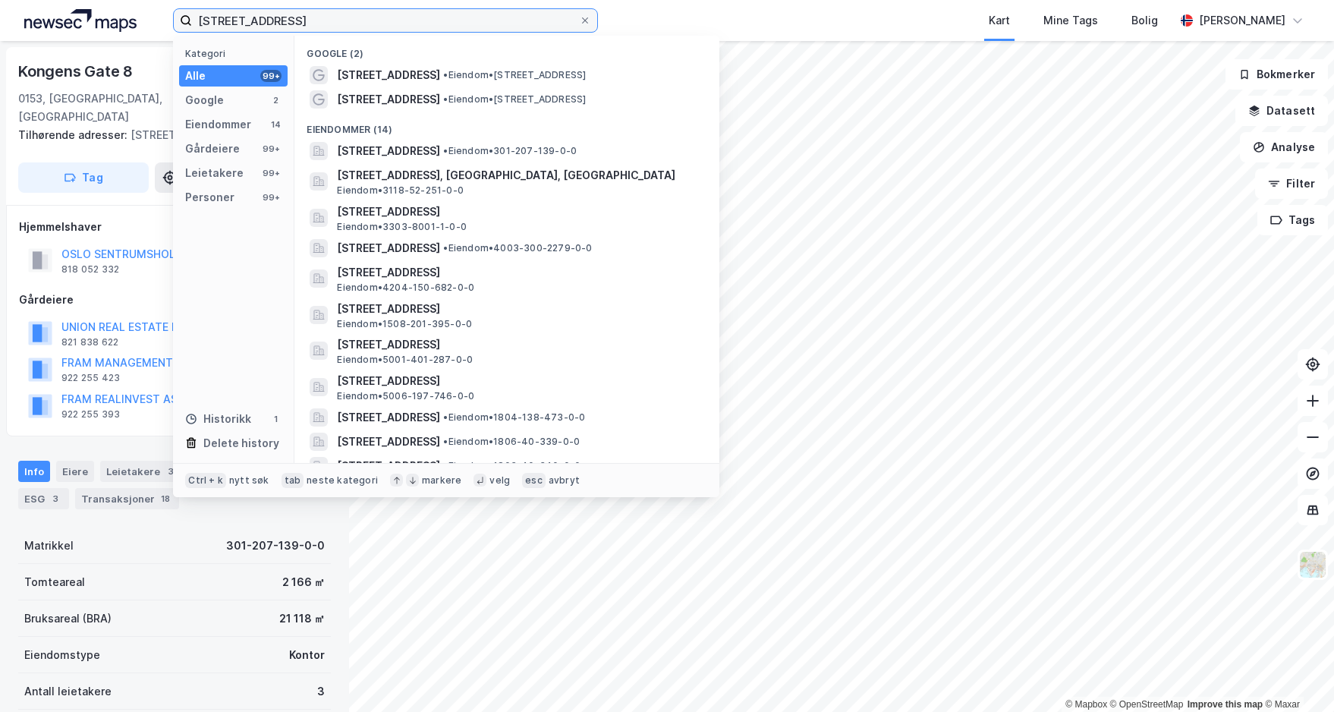
drag, startPoint x: 305, startPoint y: 20, endPoint x: 109, endPoint y: 38, distance: 196.7
click at [109, 38] on div "kongens gate 8 Kategori Alle 99+ Google 2 Eiendommer 14 Gårdeiere 99+ Leietaker…" at bounding box center [667, 20] width 1334 height 41
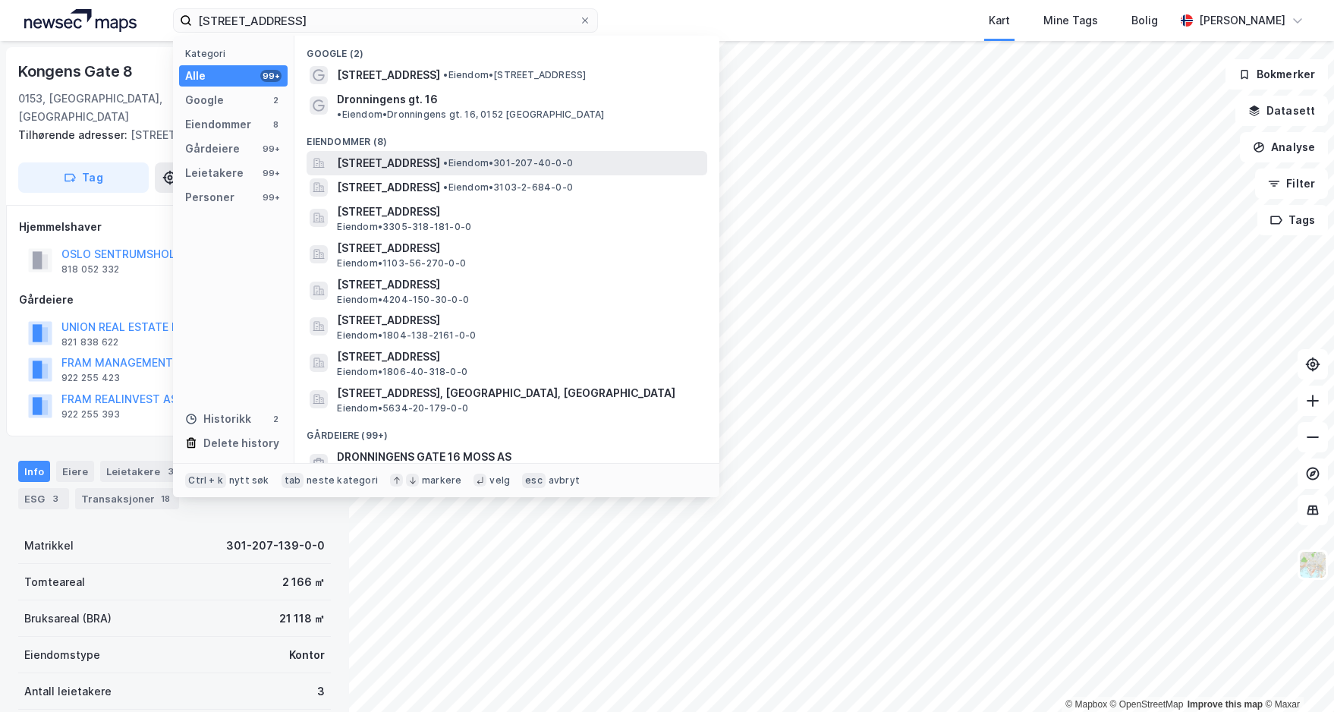
click at [427, 154] on span "Dronningens gate 16, 0152, OSLO, OSLO" at bounding box center [388, 163] width 103 height 18
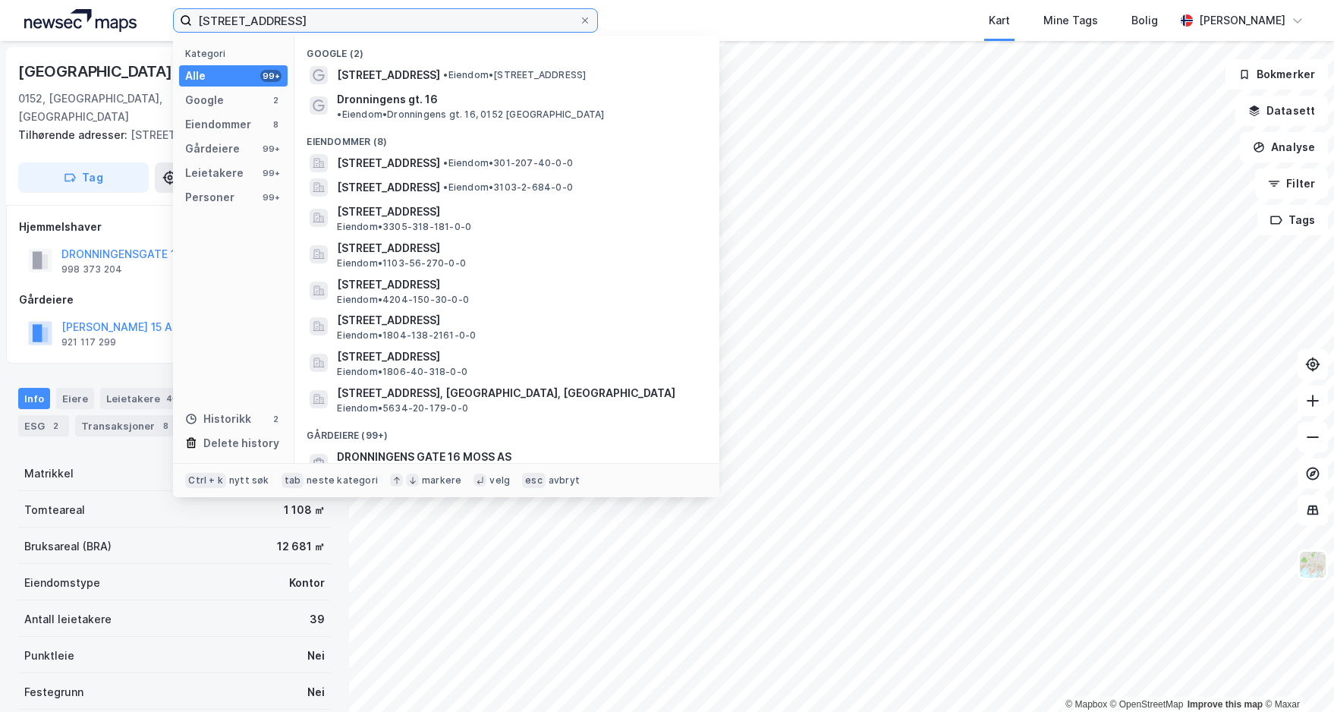
drag, startPoint x: 347, startPoint y: 27, endPoint x: 156, endPoint y: 34, distance: 190.7
click at [156, 34] on div "dronningens gate 16 Kategori Alle 99+ Google 2 Eiendommer 8 Gårdeiere 99+ Leiet…" at bounding box center [667, 20] width 1334 height 41
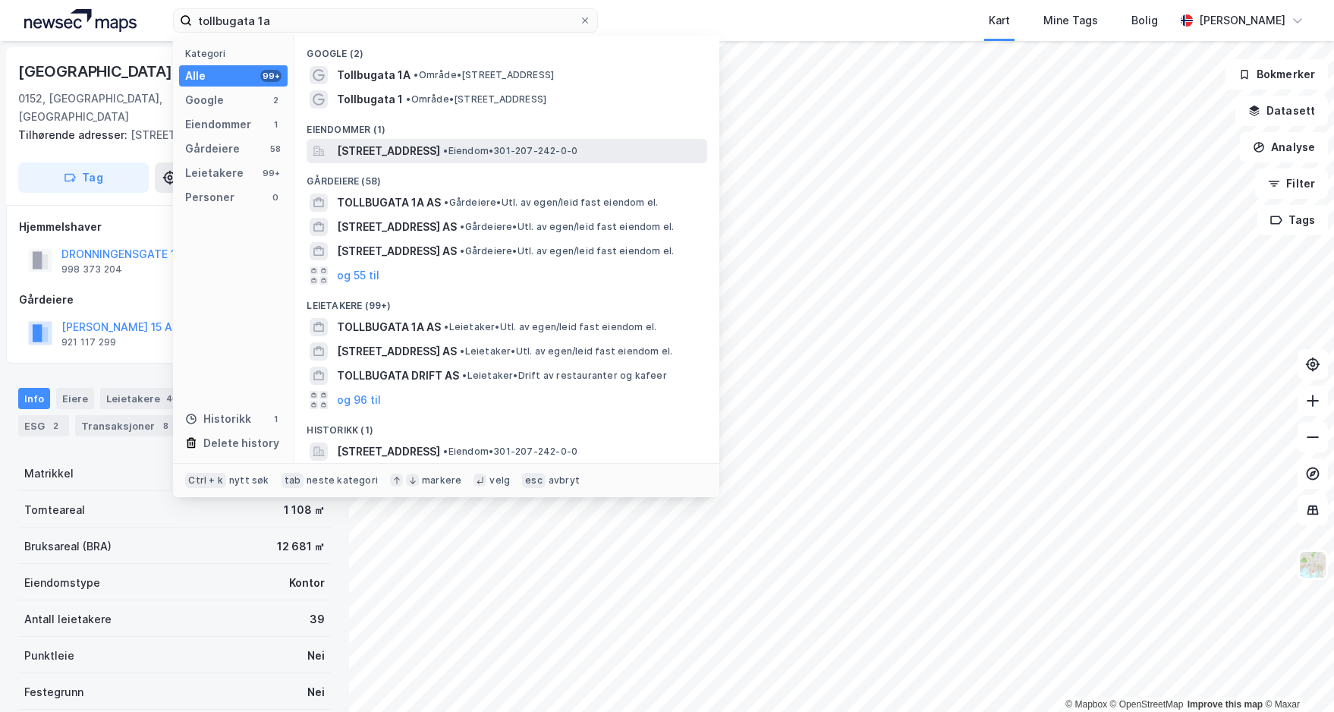
click at [440, 158] on span "[STREET_ADDRESS]" at bounding box center [388, 151] width 103 height 18
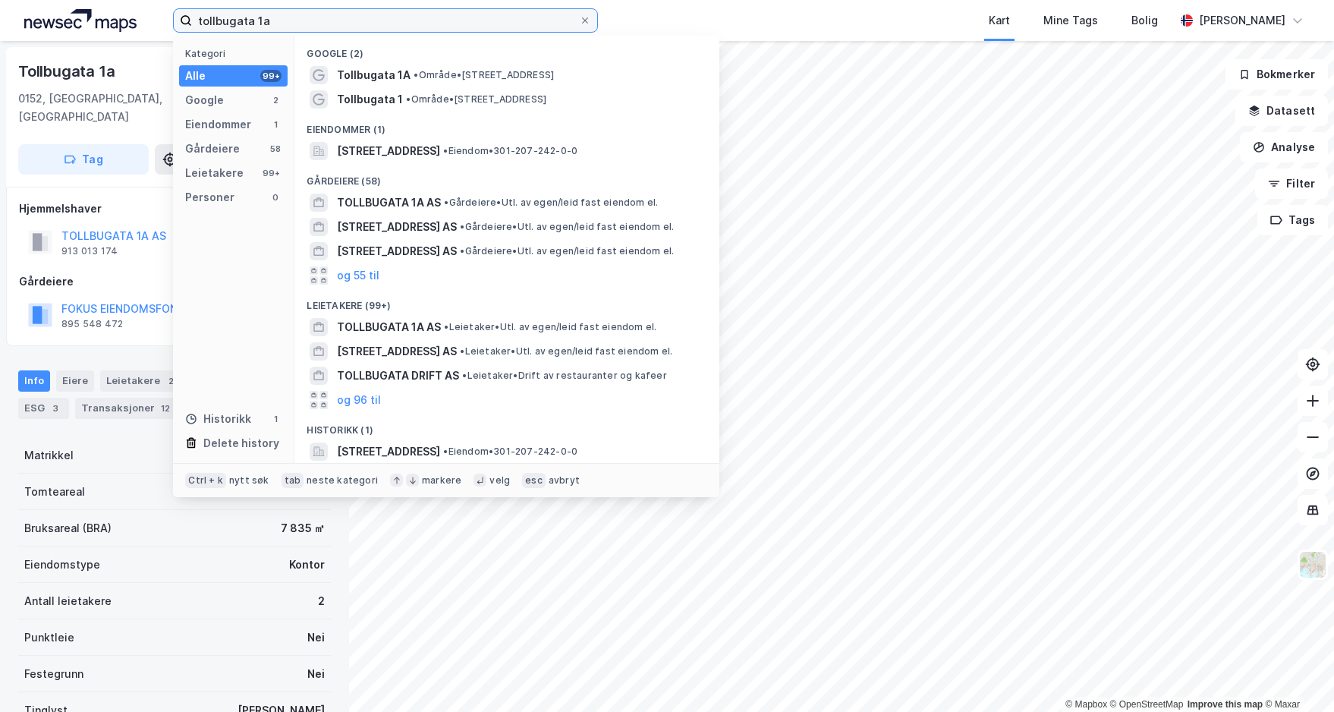
drag, startPoint x: 299, startPoint y: 20, endPoint x: 181, endPoint y: 30, distance: 118.0
click at [181, 30] on label "tollbugata 1a" at bounding box center [385, 20] width 425 height 24
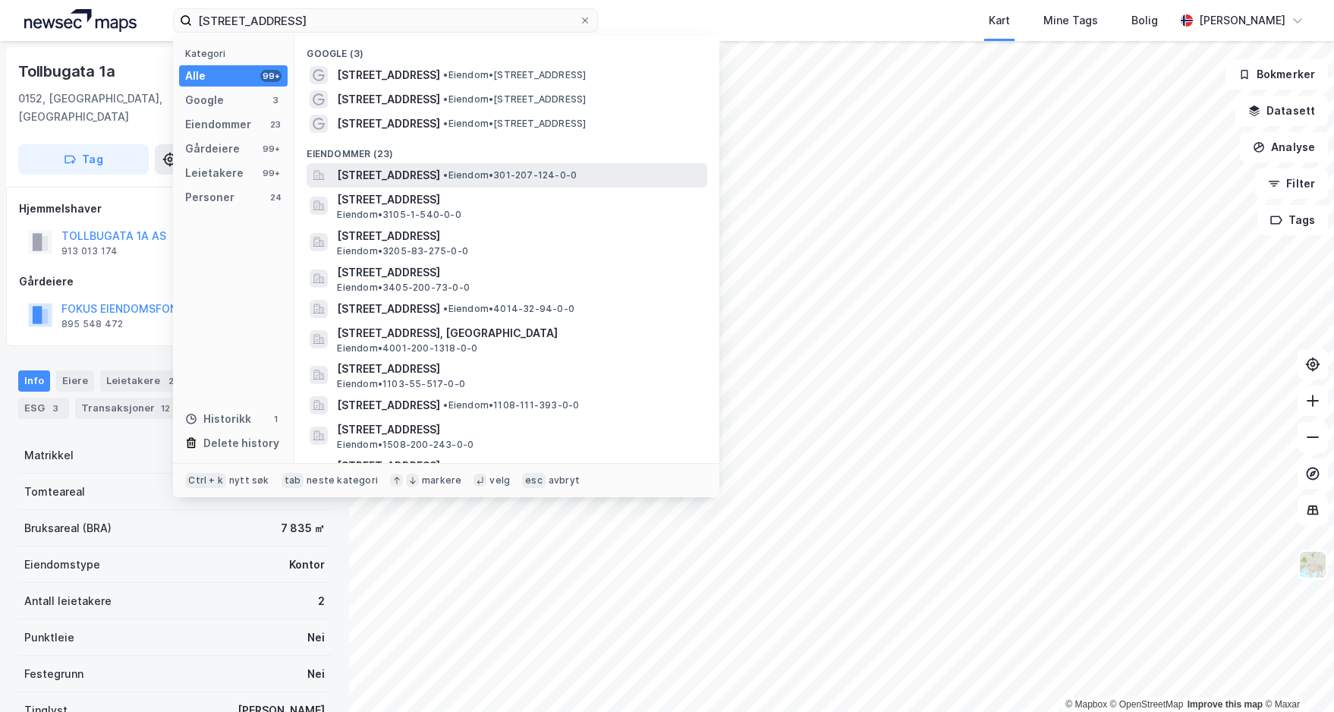
click at [440, 175] on span "Kirkegata 24, 0153, OSLO, OSLO" at bounding box center [388, 175] width 103 height 18
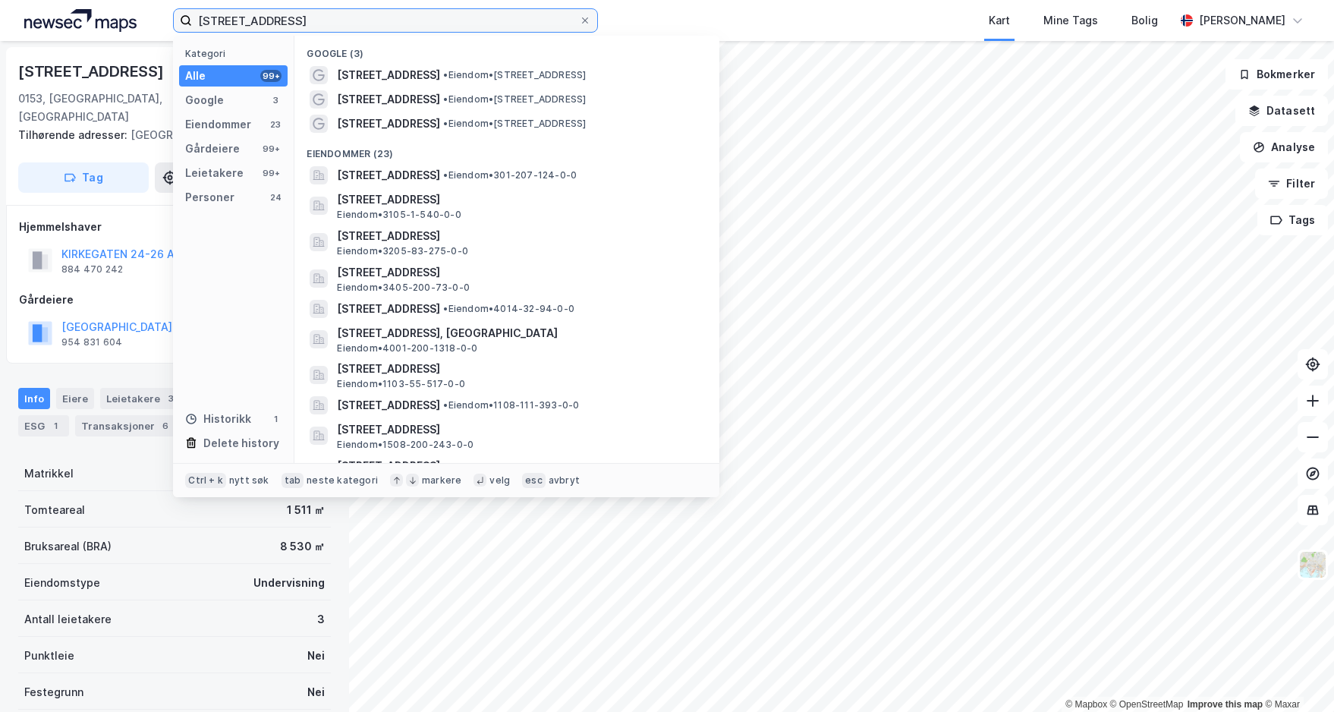
drag, startPoint x: 279, startPoint y: 18, endPoint x: 141, endPoint y: 28, distance: 137.7
click at [141, 28] on div "kirkegata 24 Kategori Alle 99+ Google 3 Eiendommer 23 Gårdeiere 99+ Leietakere …" at bounding box center [667, 20] width 1334 height 41
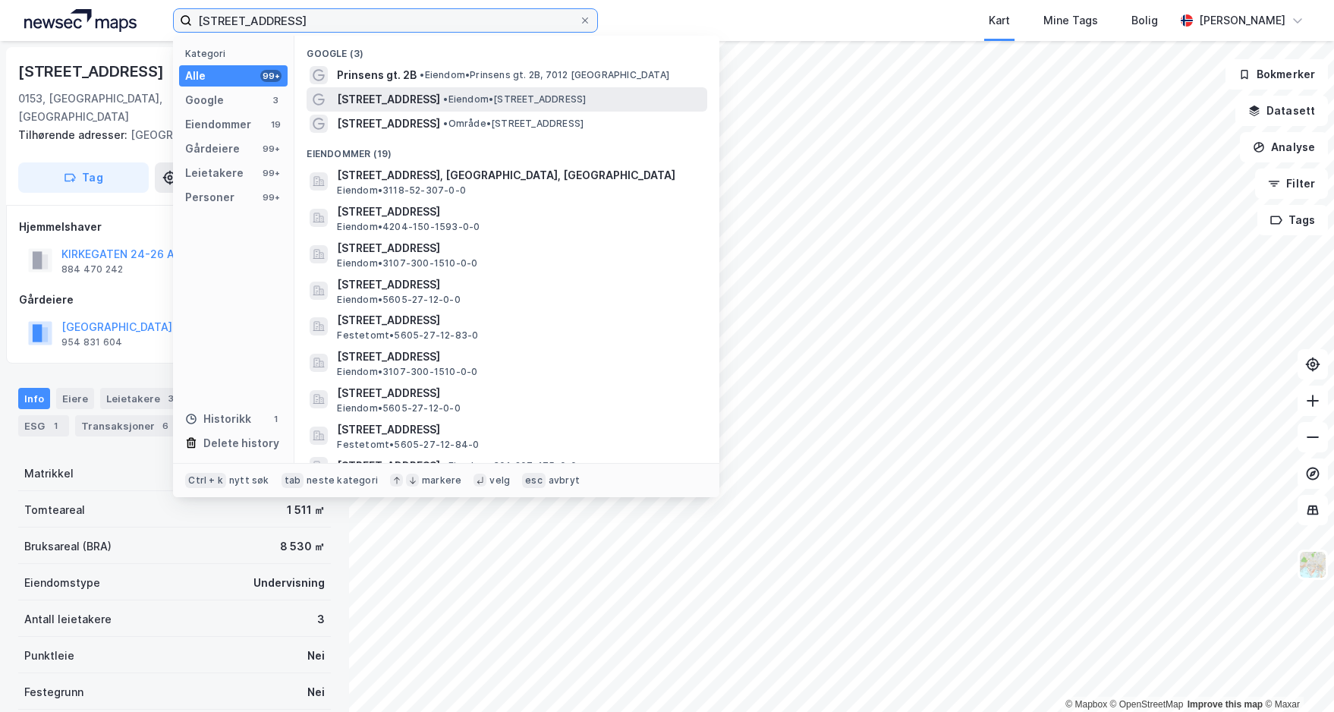
type input "prinsens gate 2"
click at [465, 103] on span "• Eiendom • Prinsens gate 2, 0152 Oslo" at bounding box center [514, 99] width 143 height 12
